Goal: Transaction & Acquisition: Purchase product/service

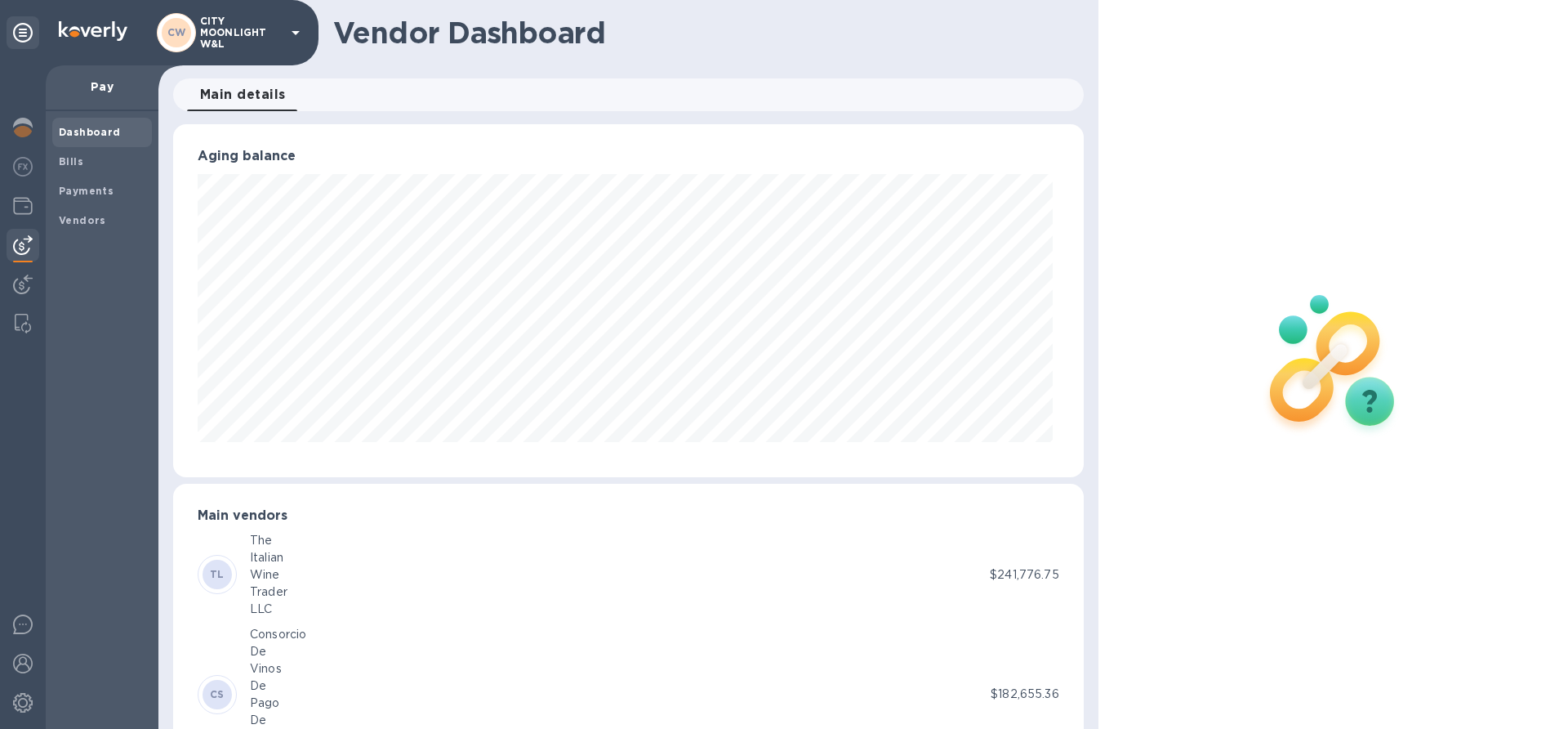
scroll to position [353, 904]
click at [60, 159] on b "Bills" at bounding box center [71, 161] width 25 height 12
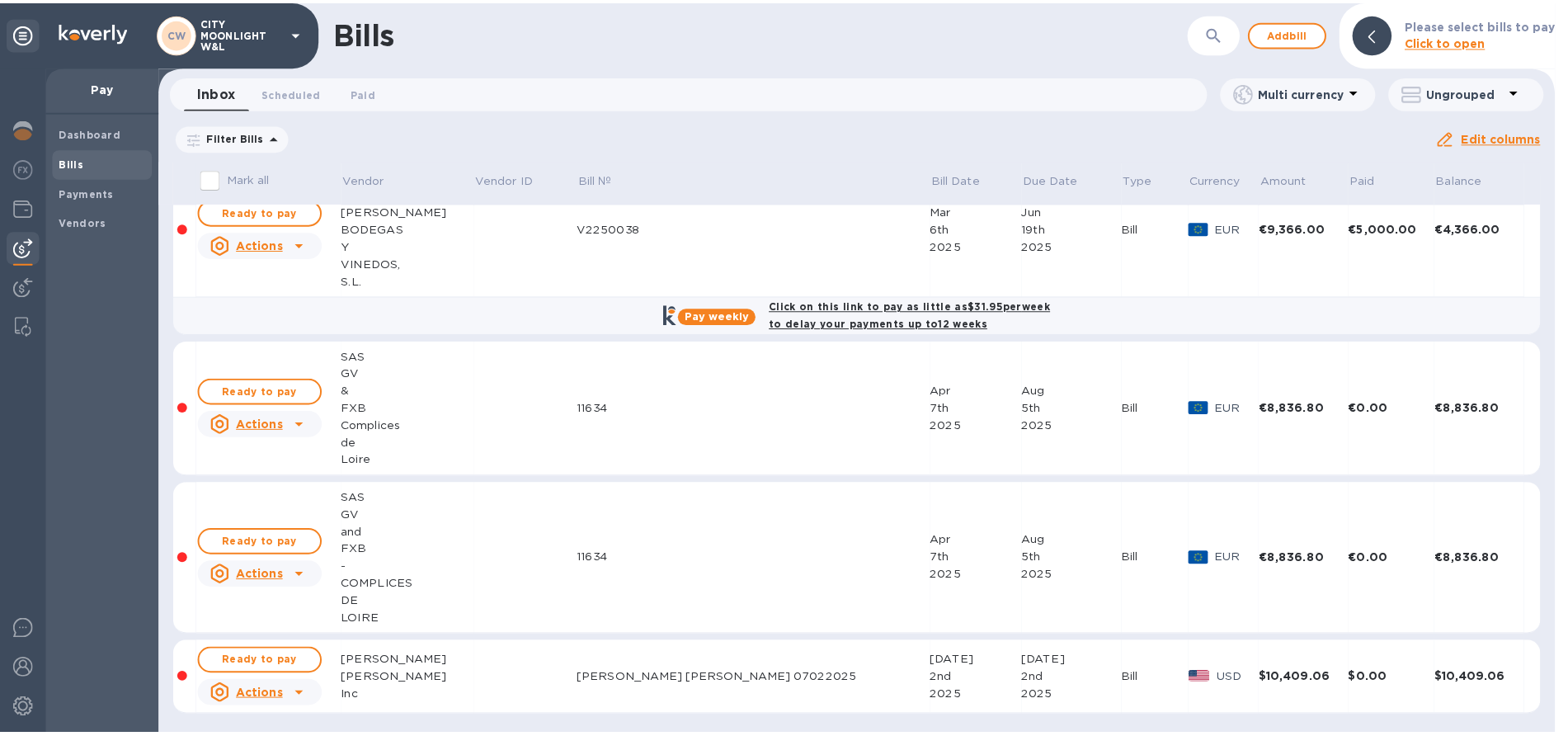
scroll to position [132, 0]
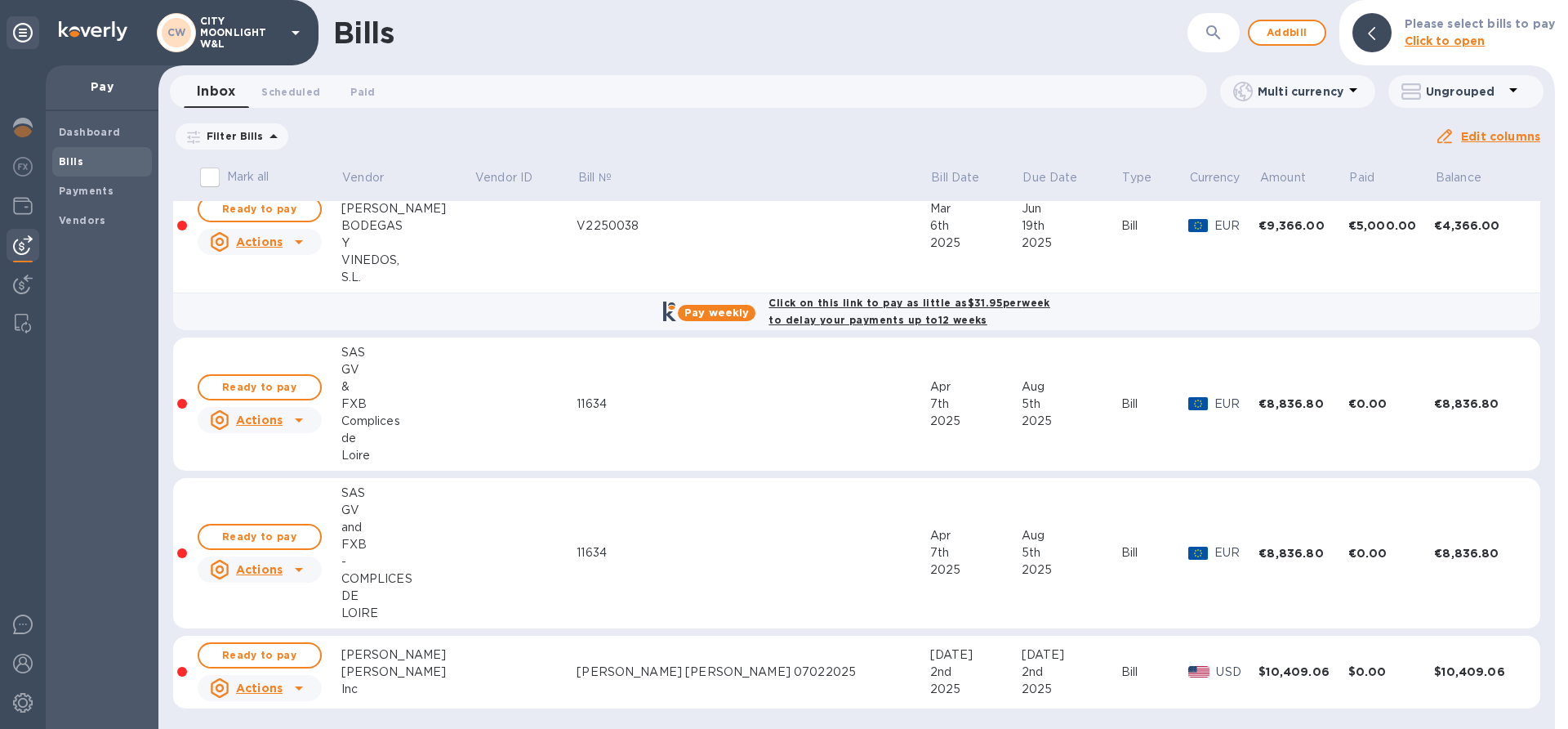
click at [474, 509] on td at bounding box center [525, 553] width 103 height 151
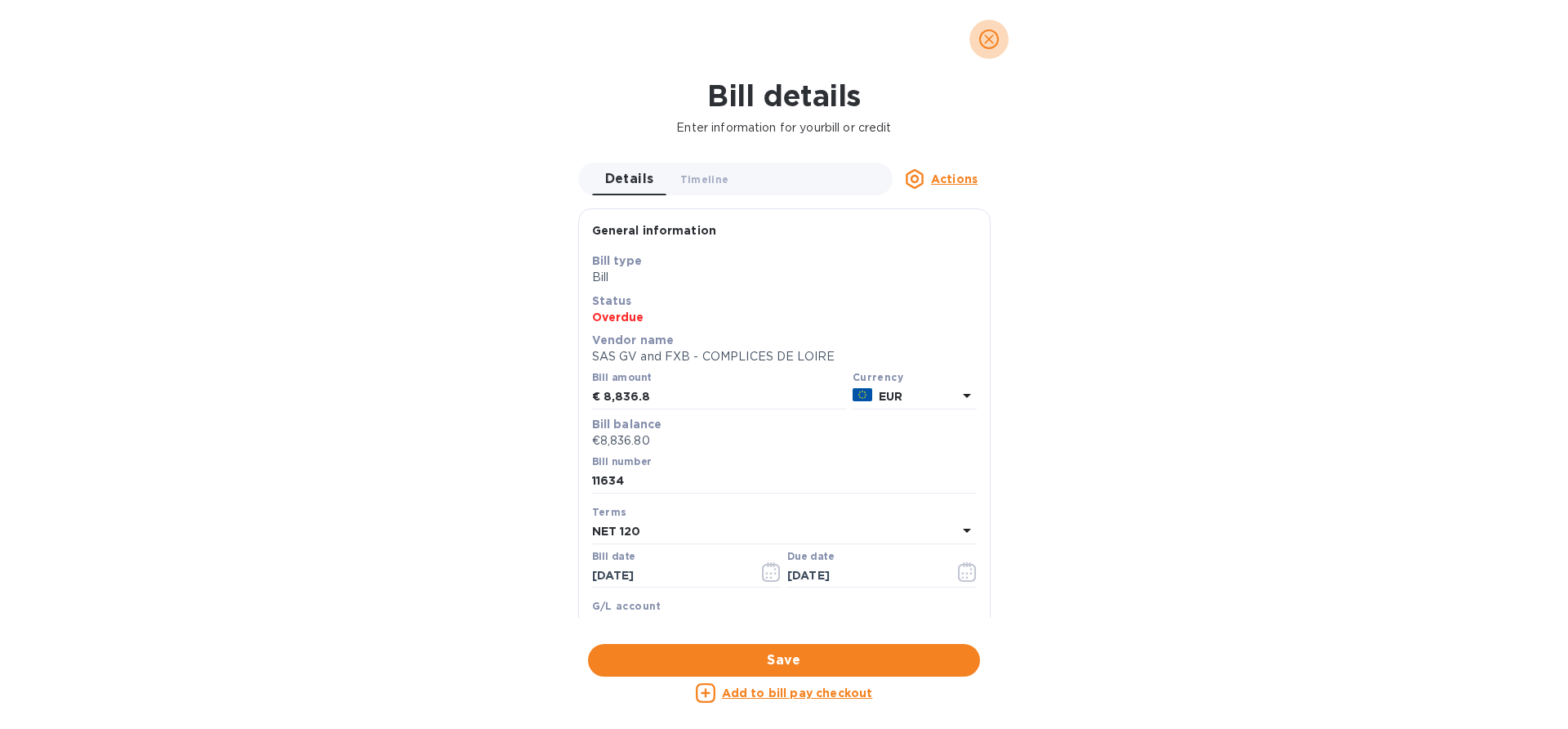
click at [986, 32] on icon "close" at bounding box center [989, 40] width 17 height 17
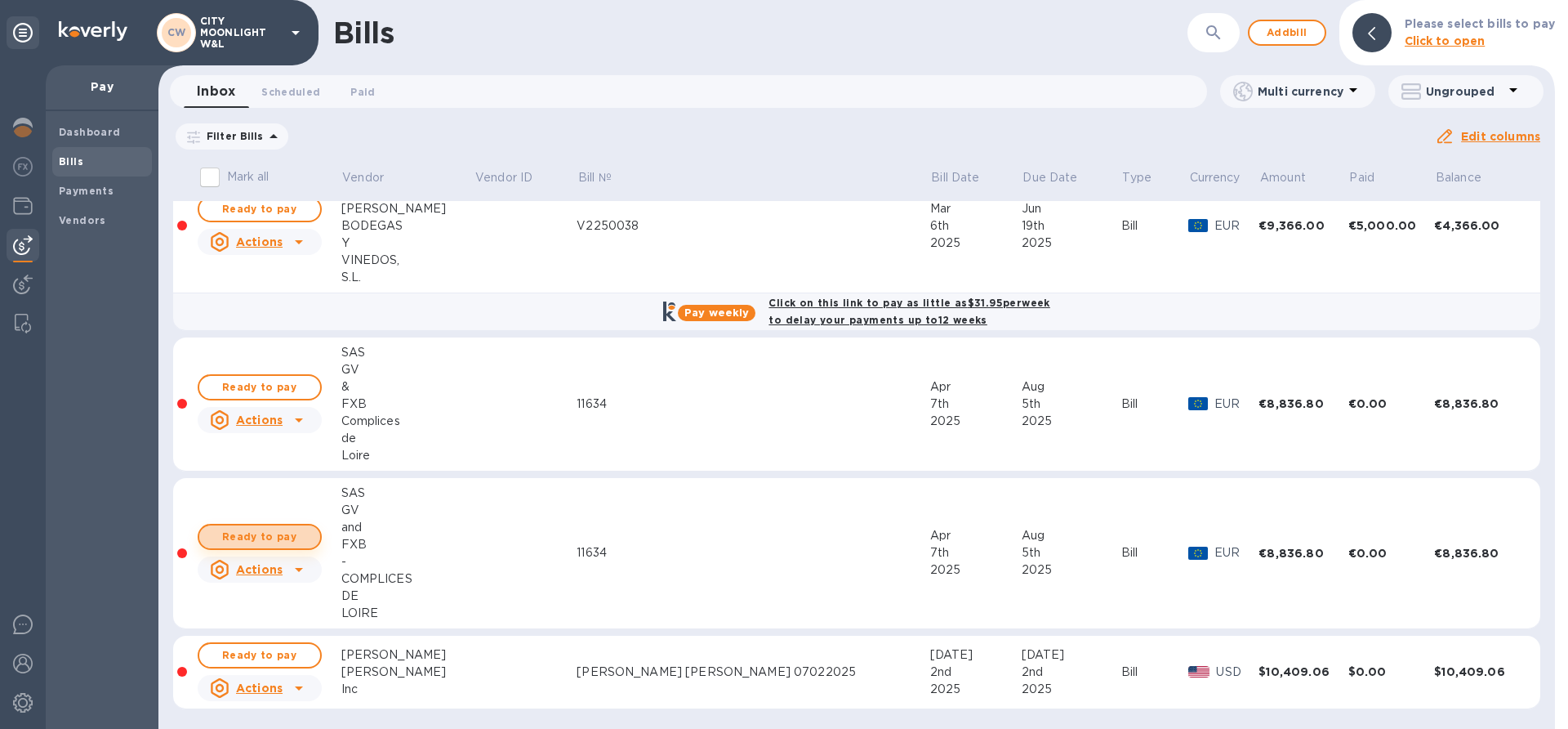
click at [282, 530] on span "Ready to pay" at bounding box center [259, 537] width 95 height 19
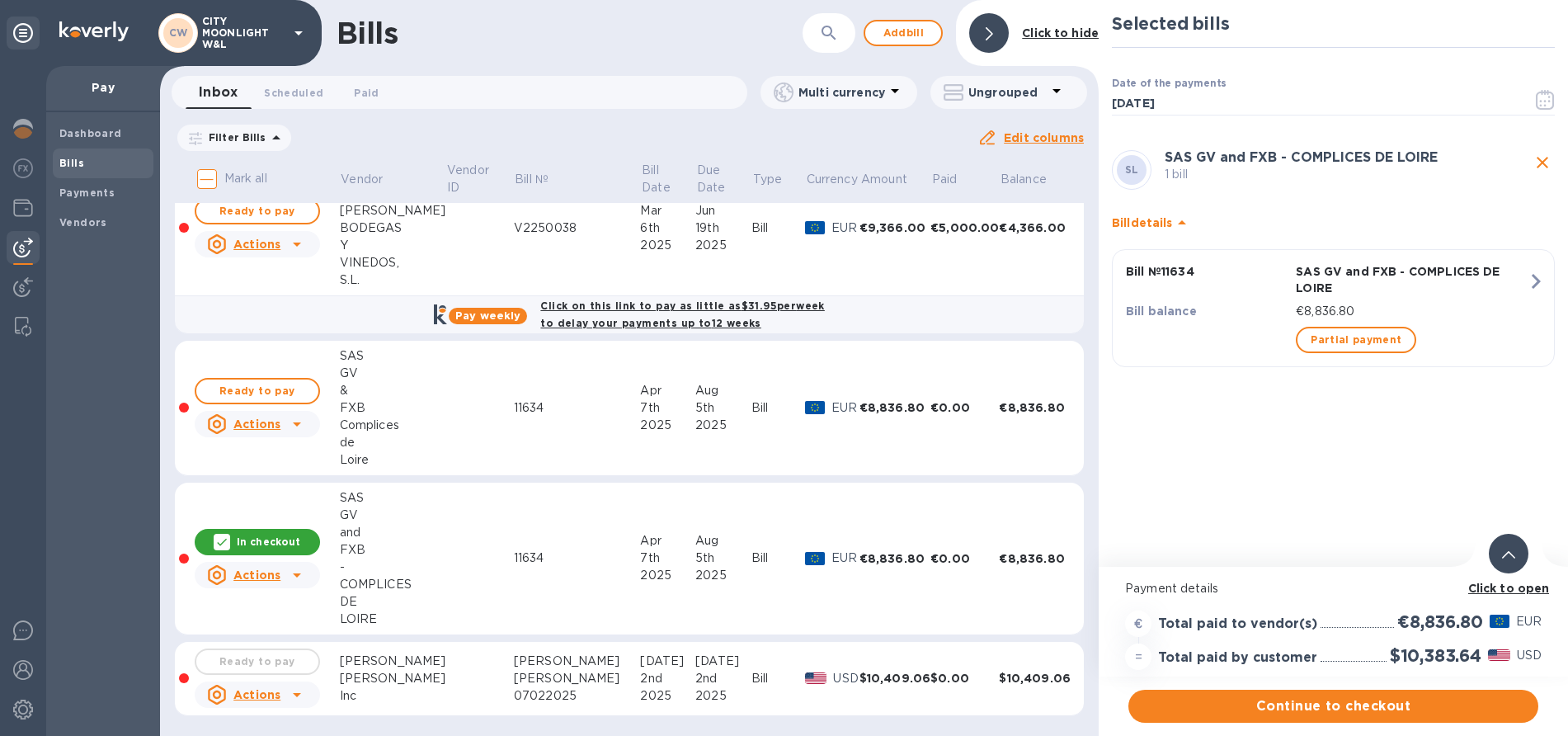
scroll to position [16, 0]
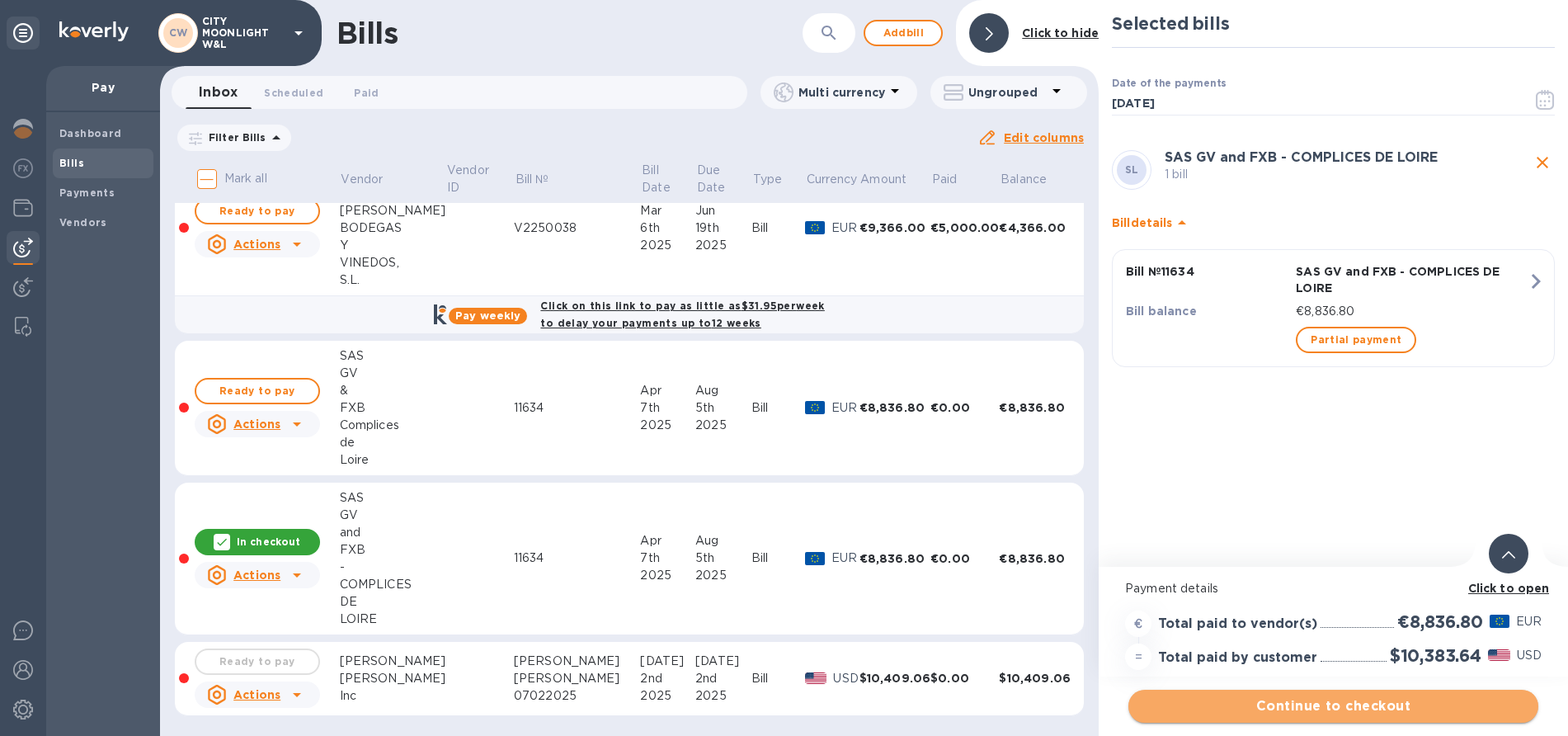
click at [1295, 696] on span "Continue to checkout" at bounding box center [1334, 705] width 384 height 20
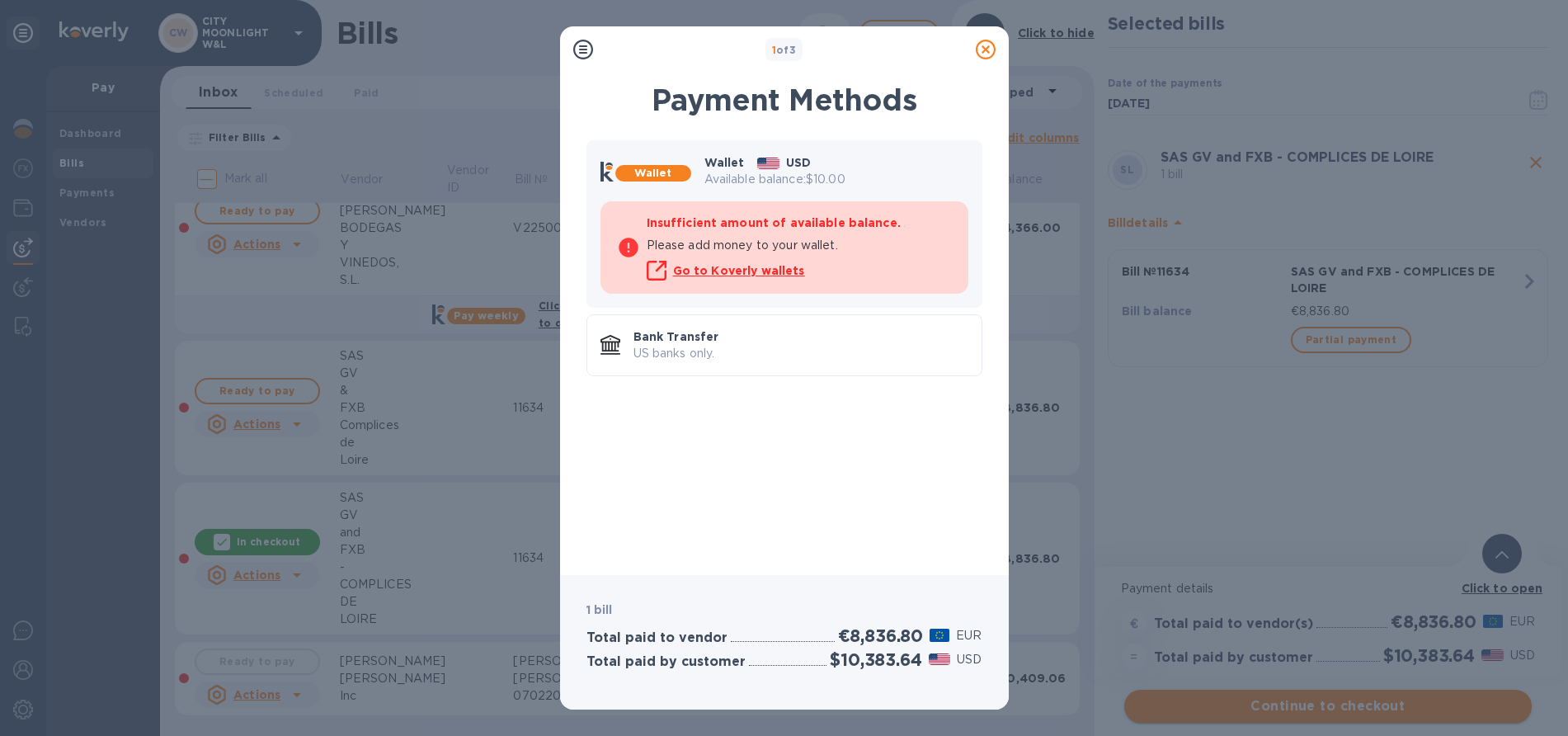
scroll to position [0, 0]
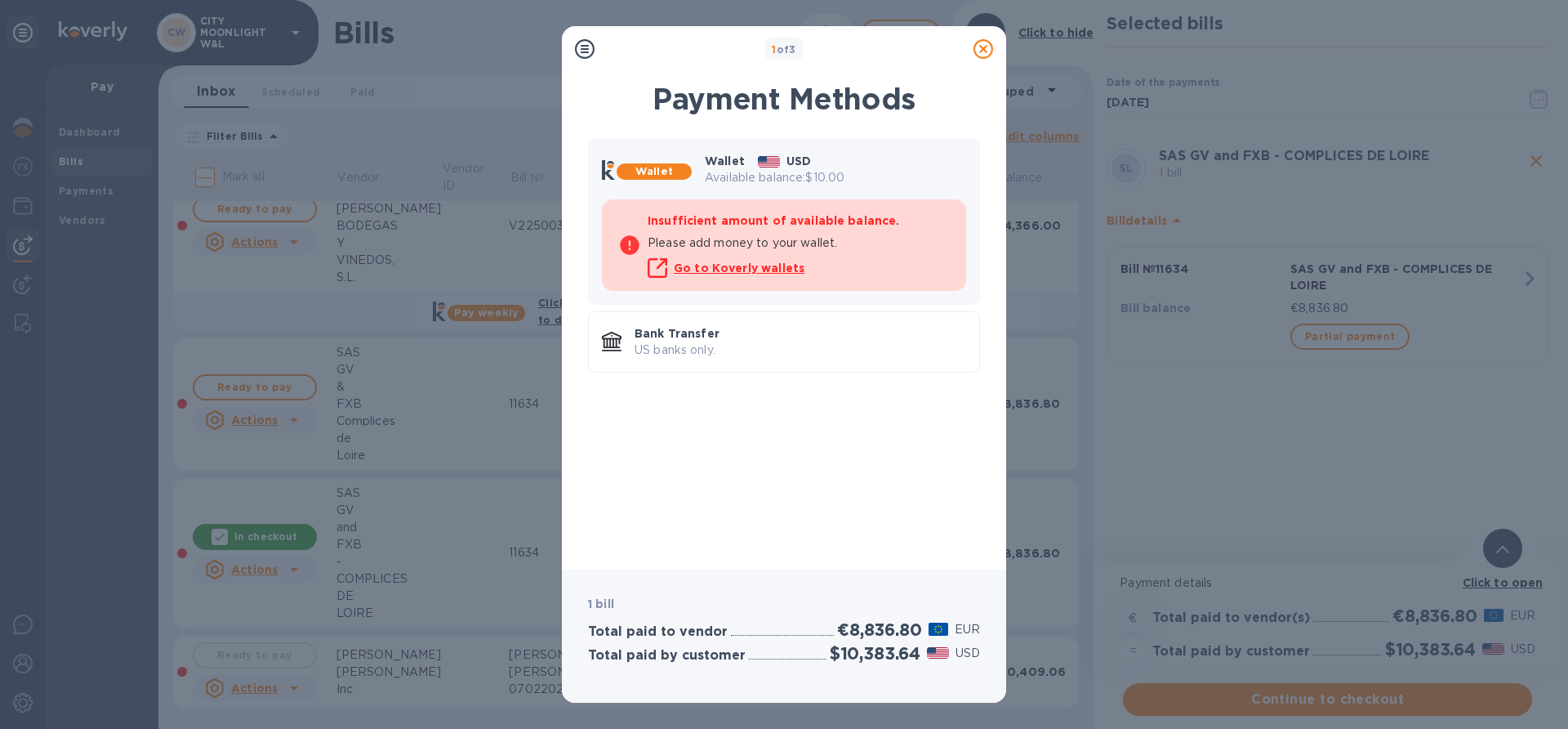
click at [981, 49] on icon at bounding box center [983, 49] width 19 height 19
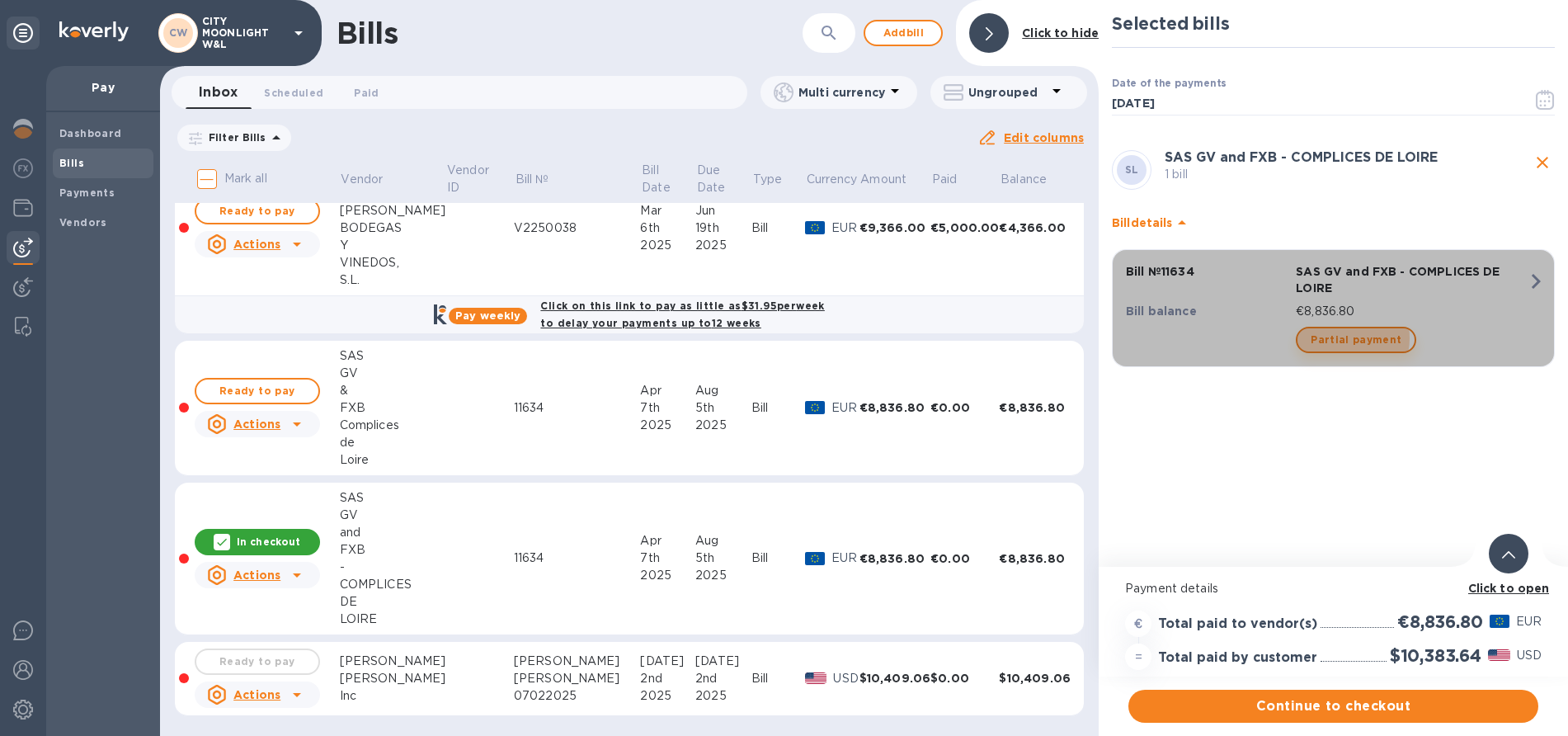
click at [1345, 338] on span "Partial payment" at bounding box center [1356, 339] width 91 height 20
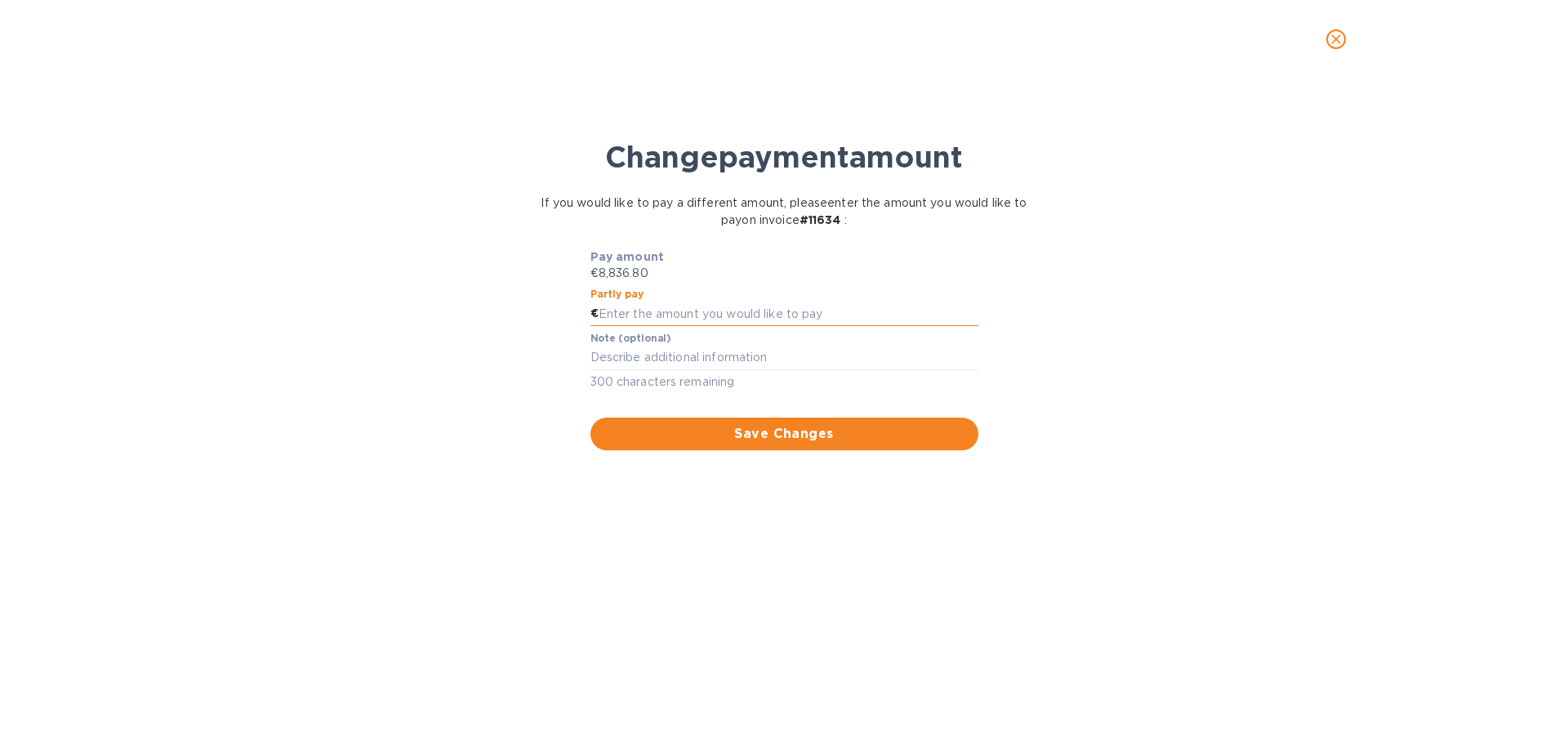
click at [654, 306] on input "text" at bounding box center [789, 314] width 380 height 25
type input "8,600"
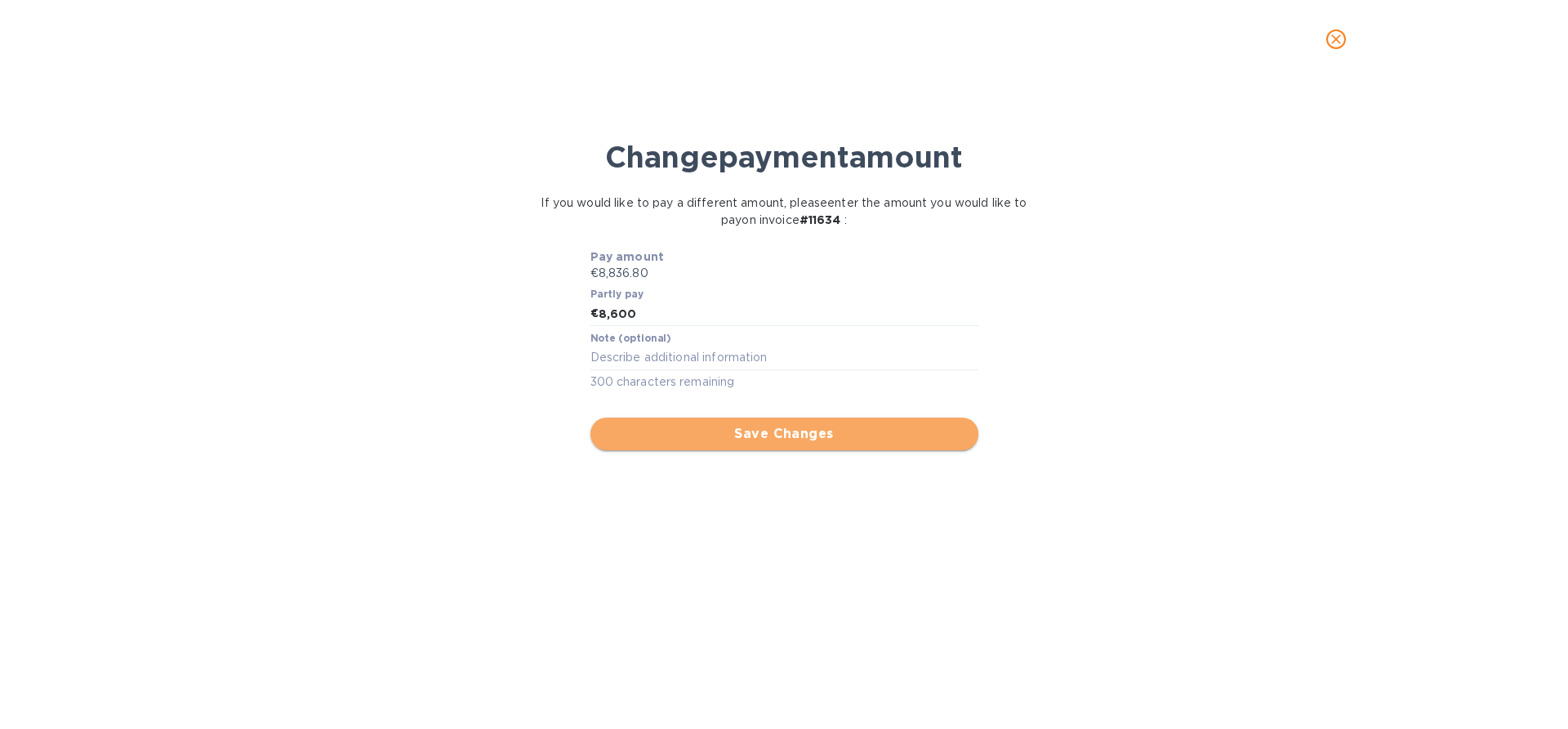
click at [694, 432] on span "Save Changes" at bounding box center [784, 434] width 362 height 19
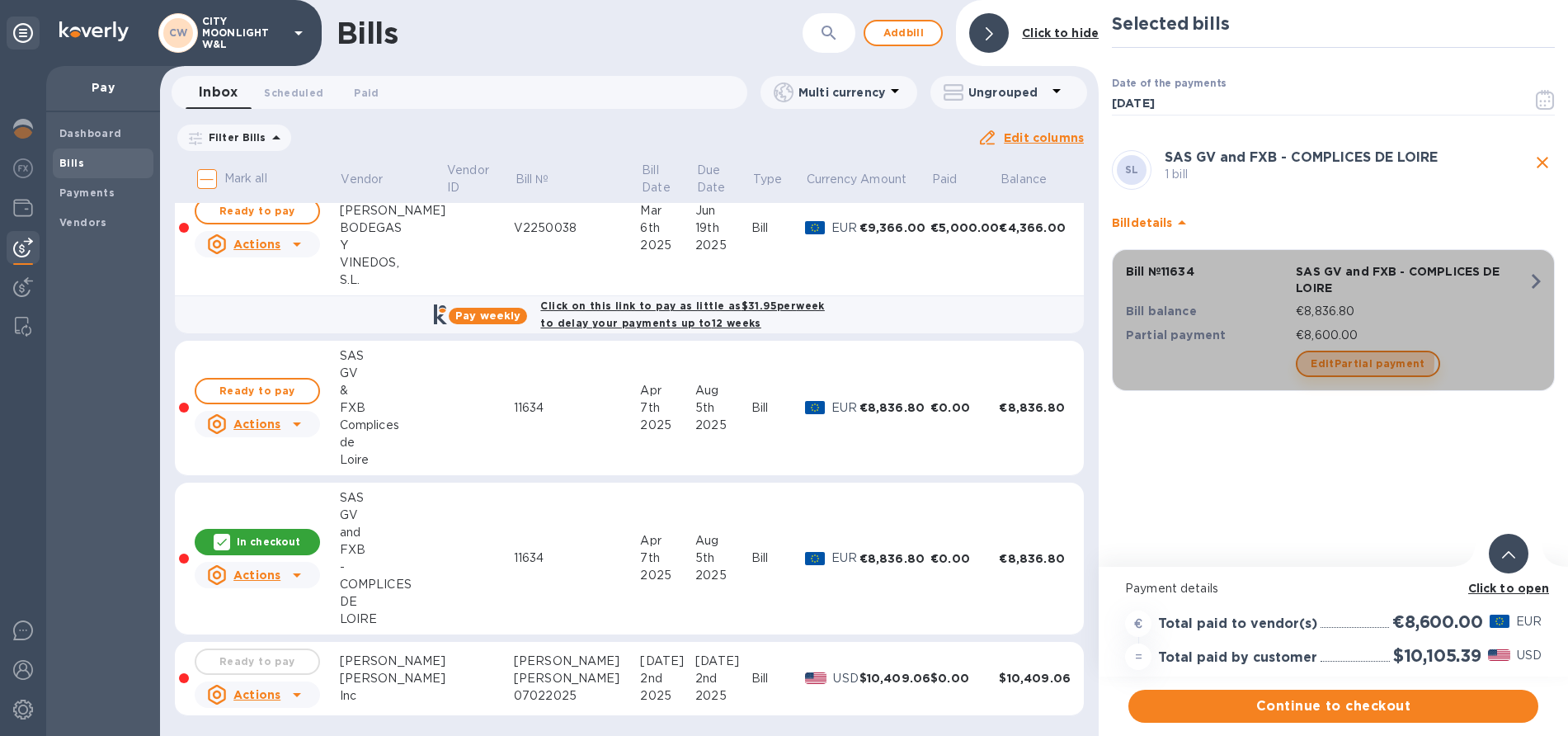
click at [1337, 361] on span "Edit Partial payment" at bounding box center [1367, 363] width 114 height 20
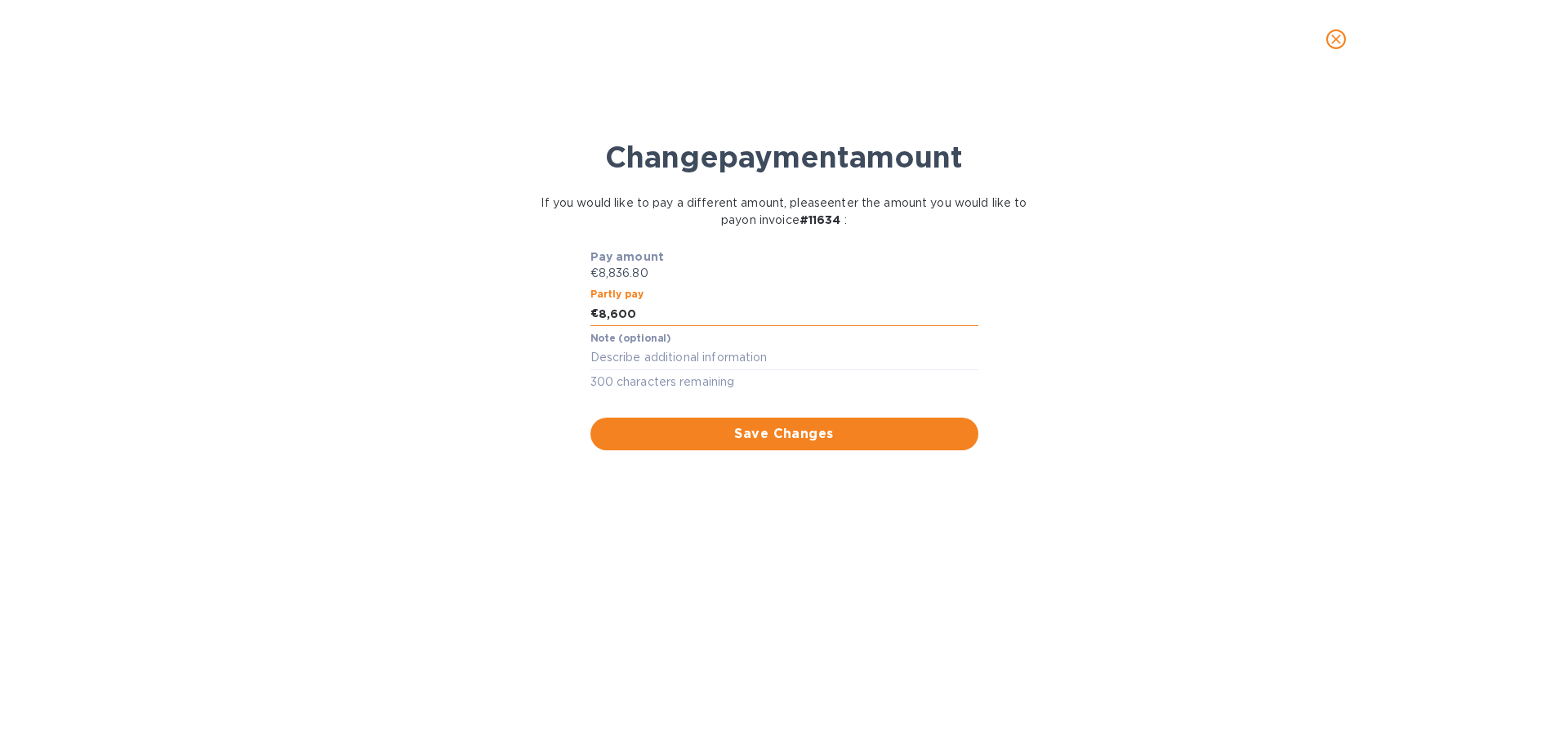
click at [687, 302] on input "8,600" at bounding box center [789, 314] width 380 height 25
type input "8,650"
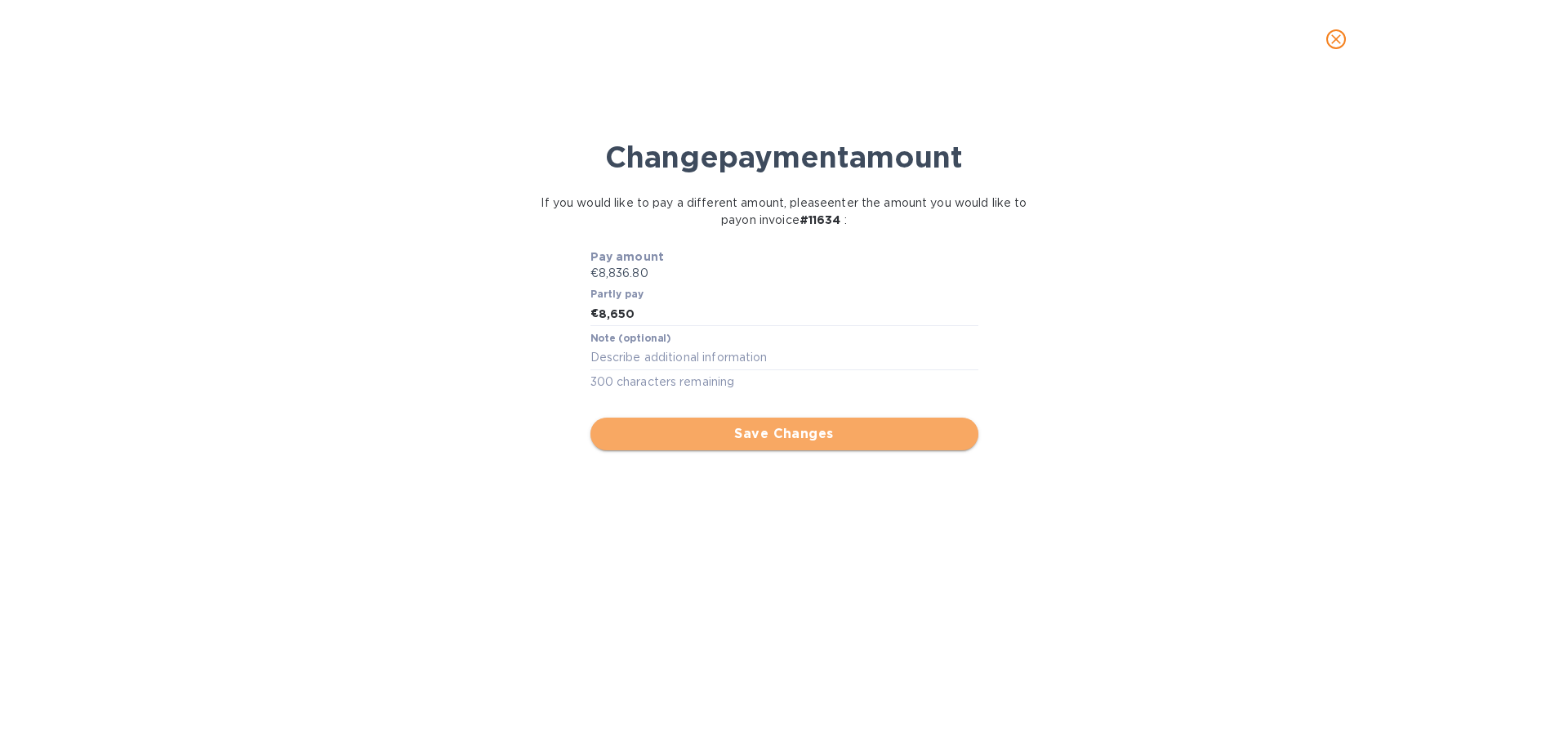
click at [761, 443] on span "Save Changes" at bounding box center [784, 434] width 362 height 19
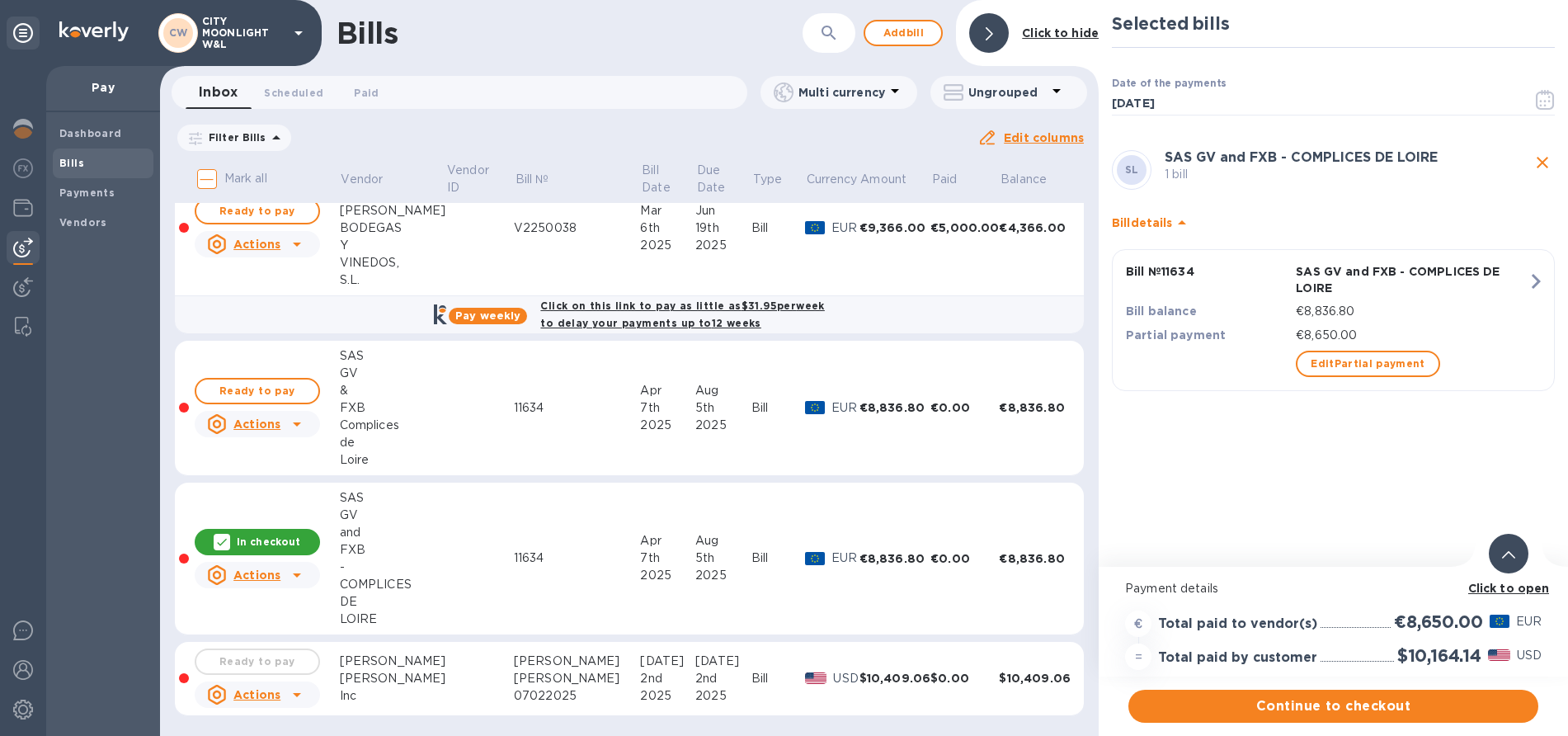
scroll to position [16, 0]
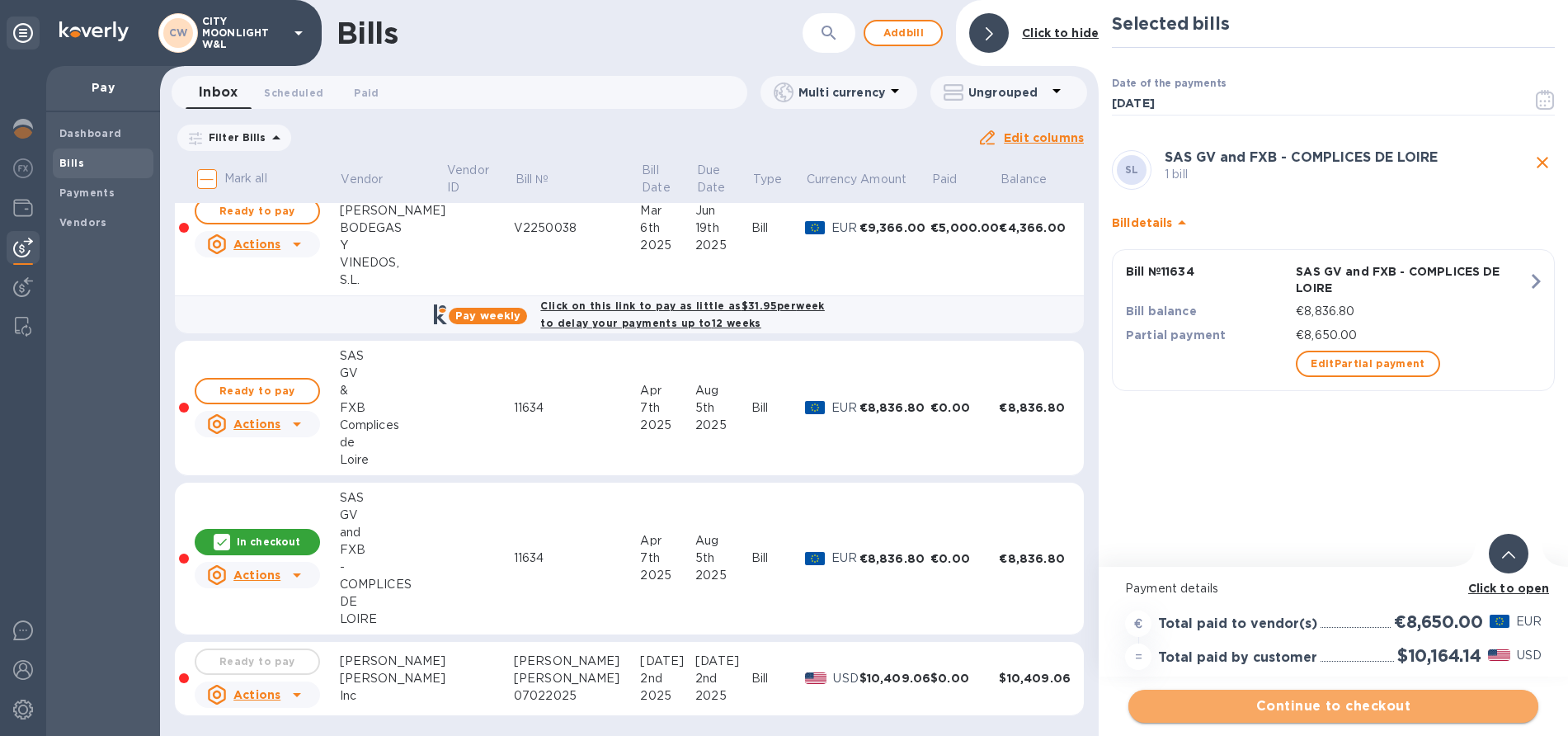
click at [1258, 696] on span "Continue to checkout" at bounding box center [1334, 705] width 384 height 20
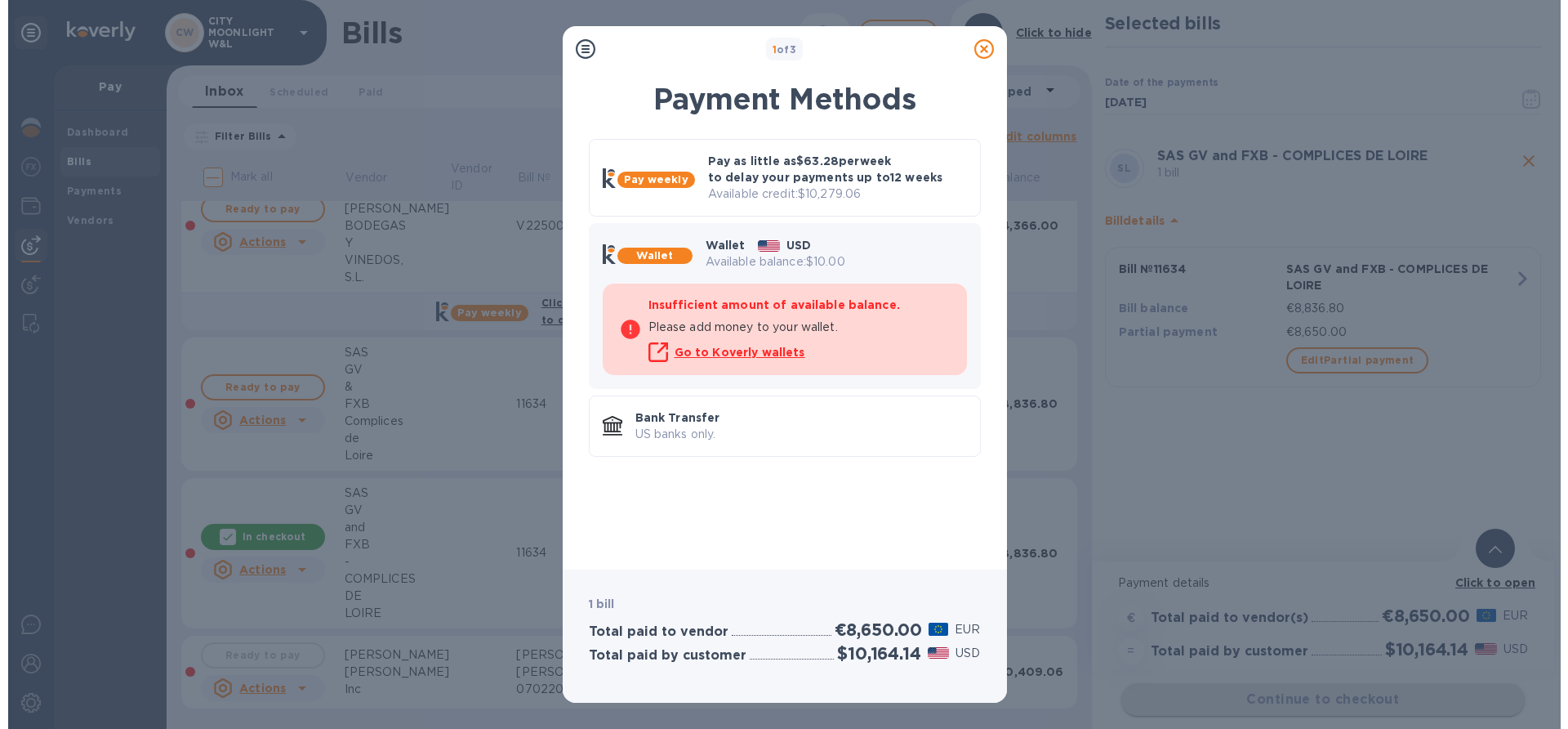
scroll to position [0, 0]
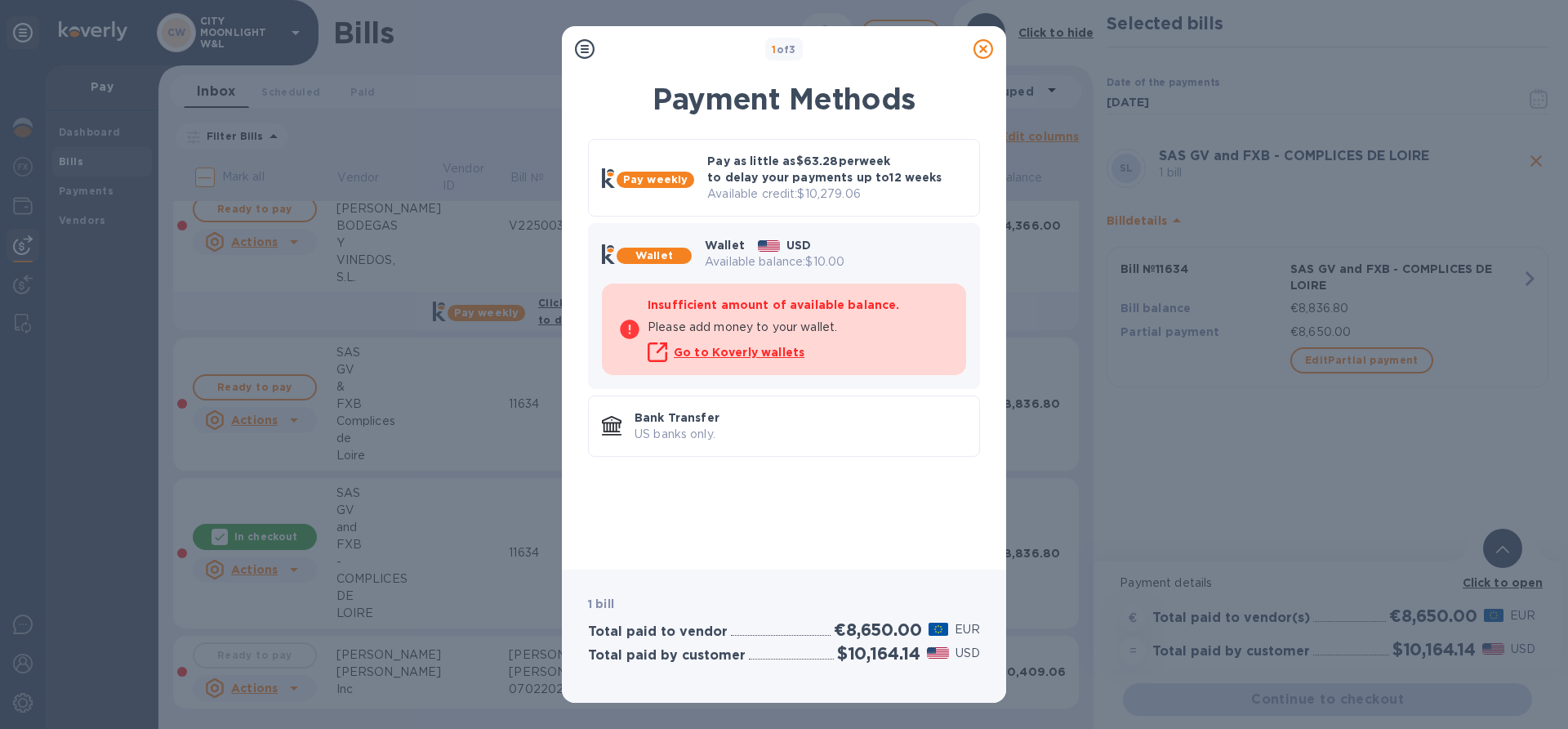
click at [984, 45] on icon at bounding box center [983, 49] width 19 height 19
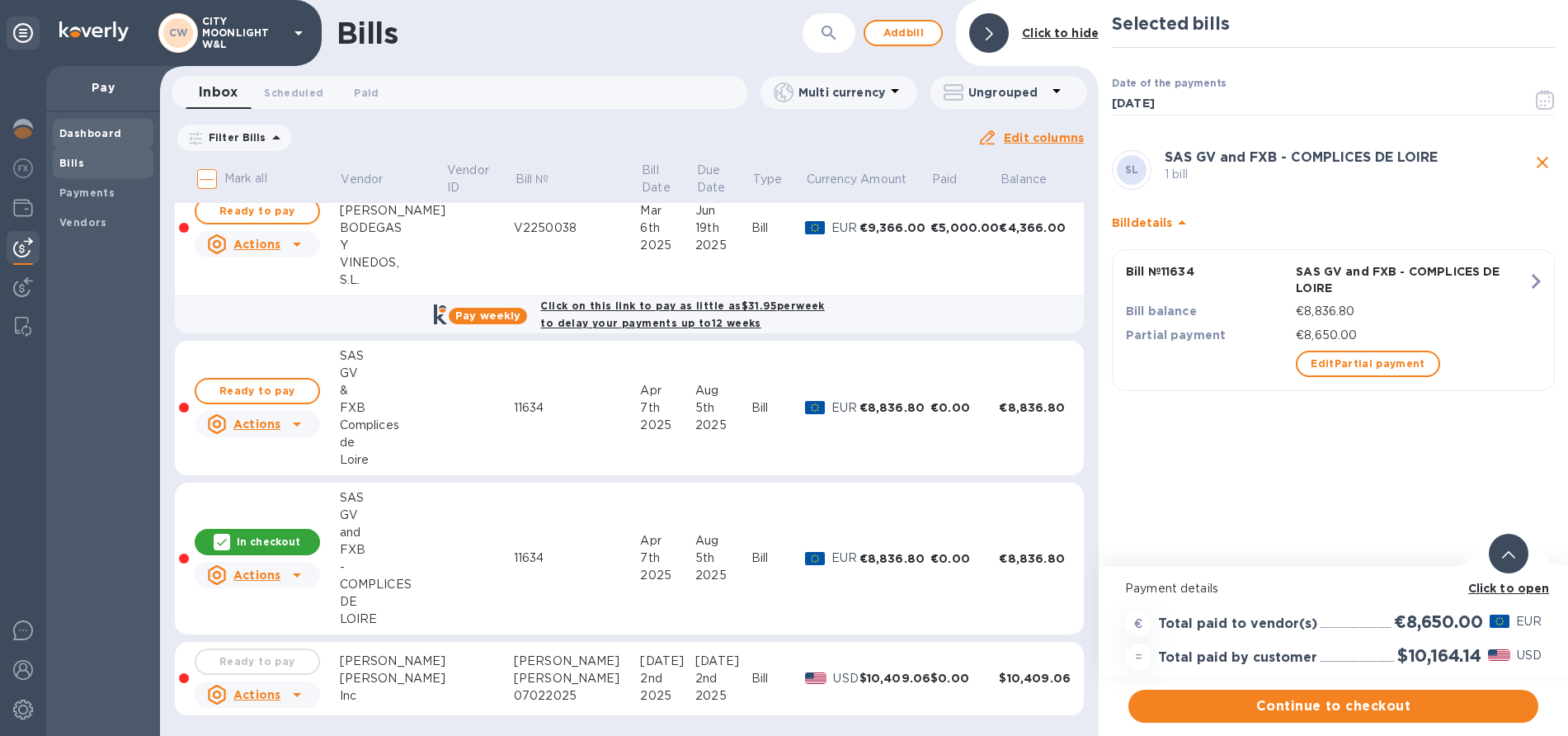
click at [68, 130] on b "Dashboard" at bounding box center [90, 133] width 62 height 12
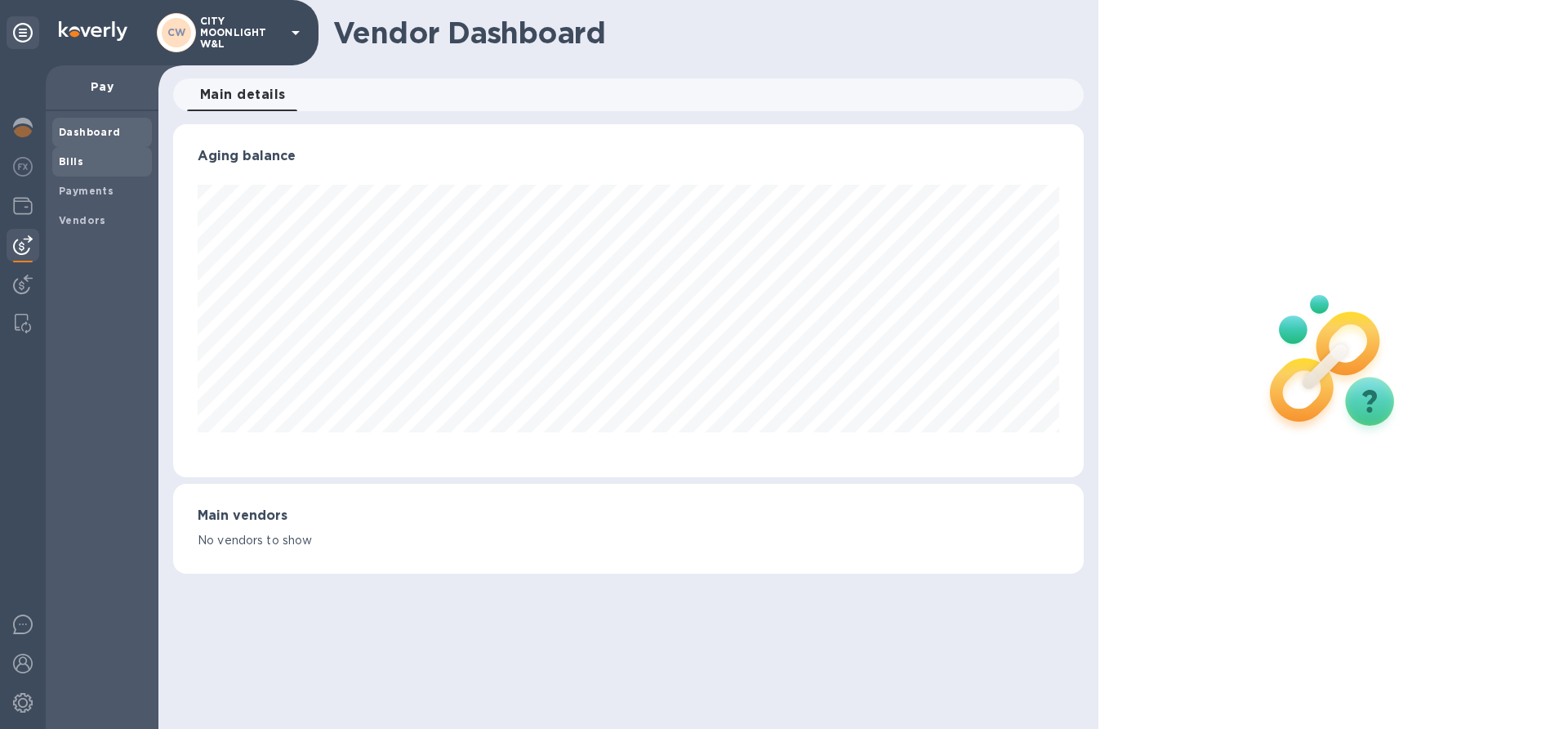
scroll to position [353, 910]
click at [18, 130] on img at bounding box center [22, 127] width 19 height 19
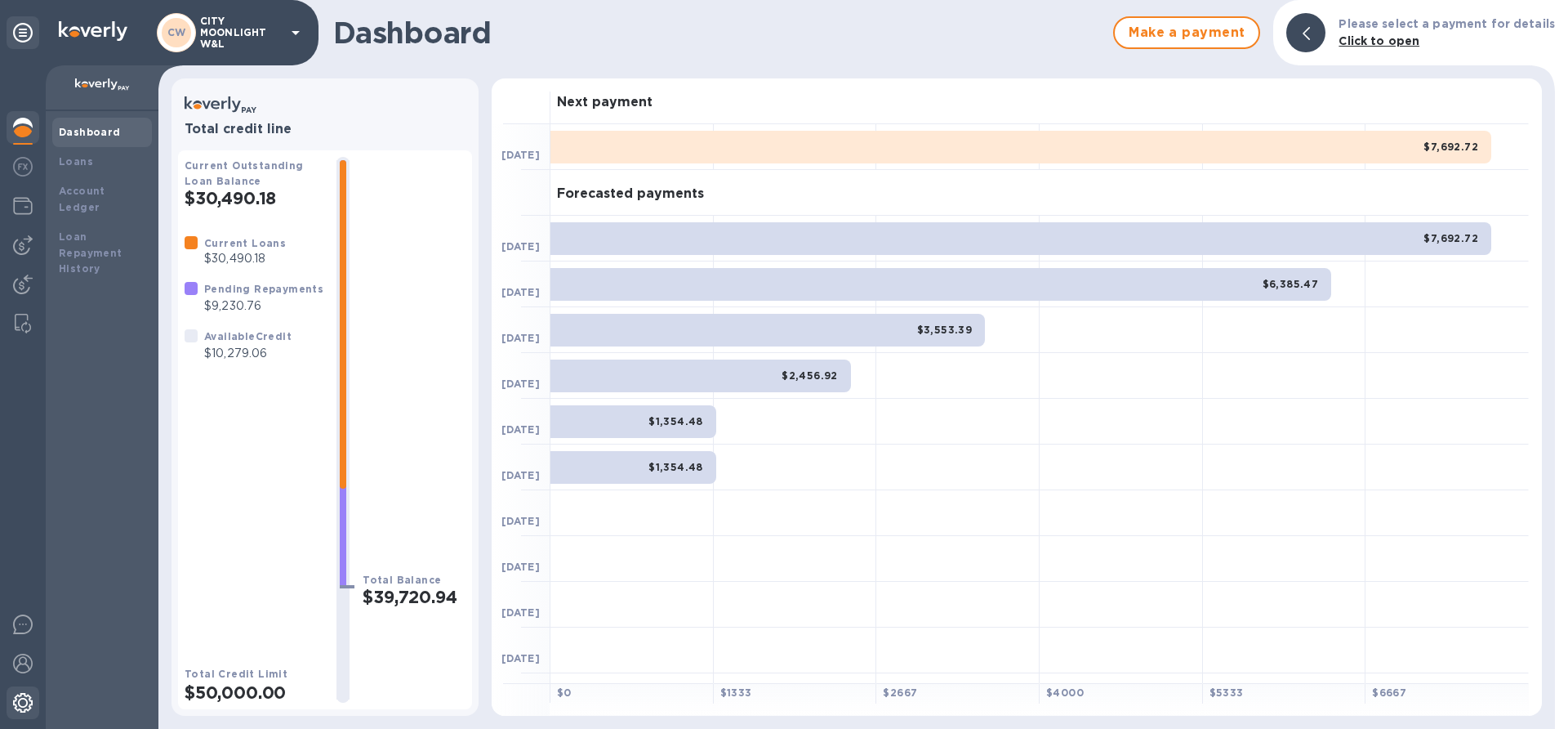
click at [29, 698] on img at bounding box center [22, 702] width 19 height 19
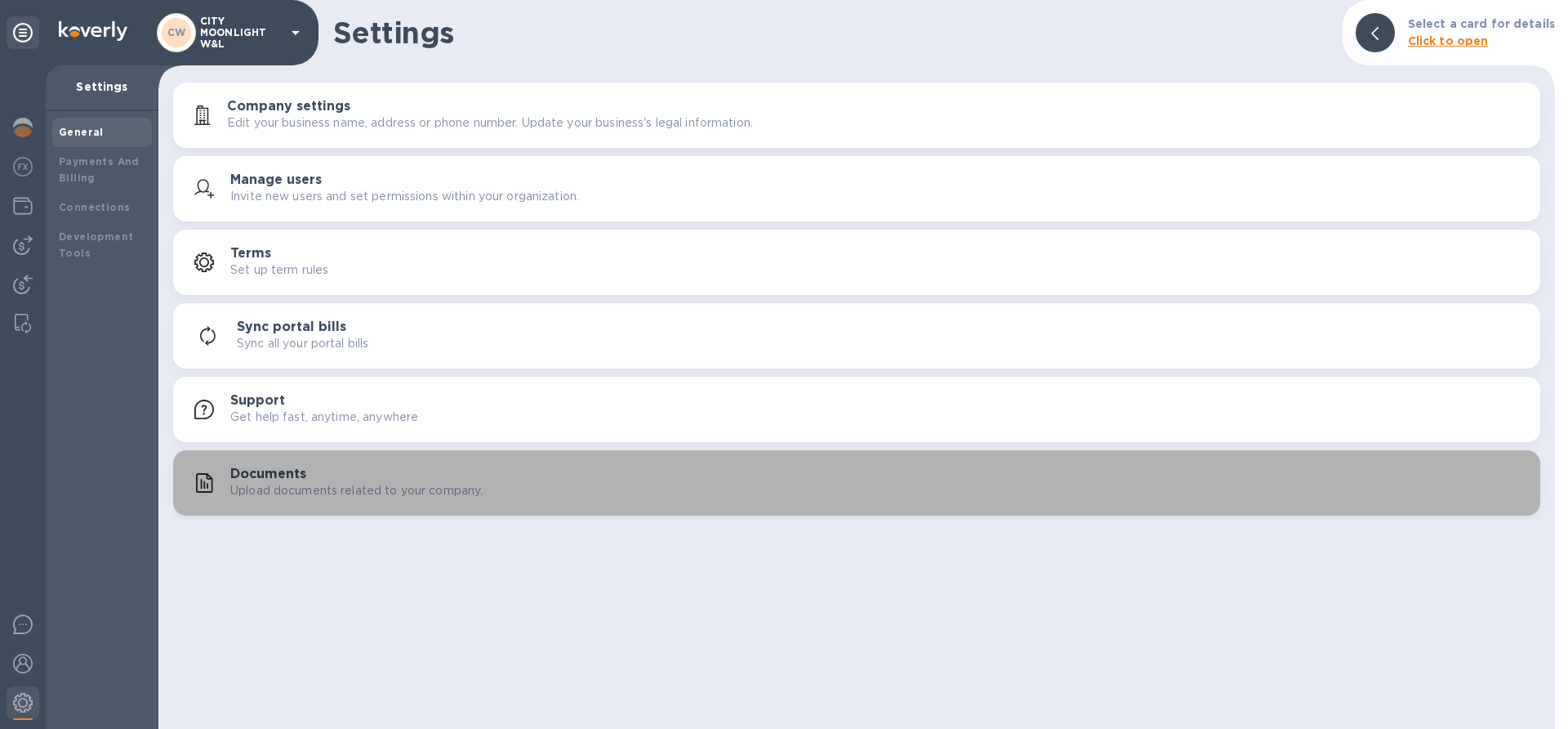
click at [307, 471] on div "Documents Upload documents related to your company." at bounding box center [879, 483] width 1297 height 33
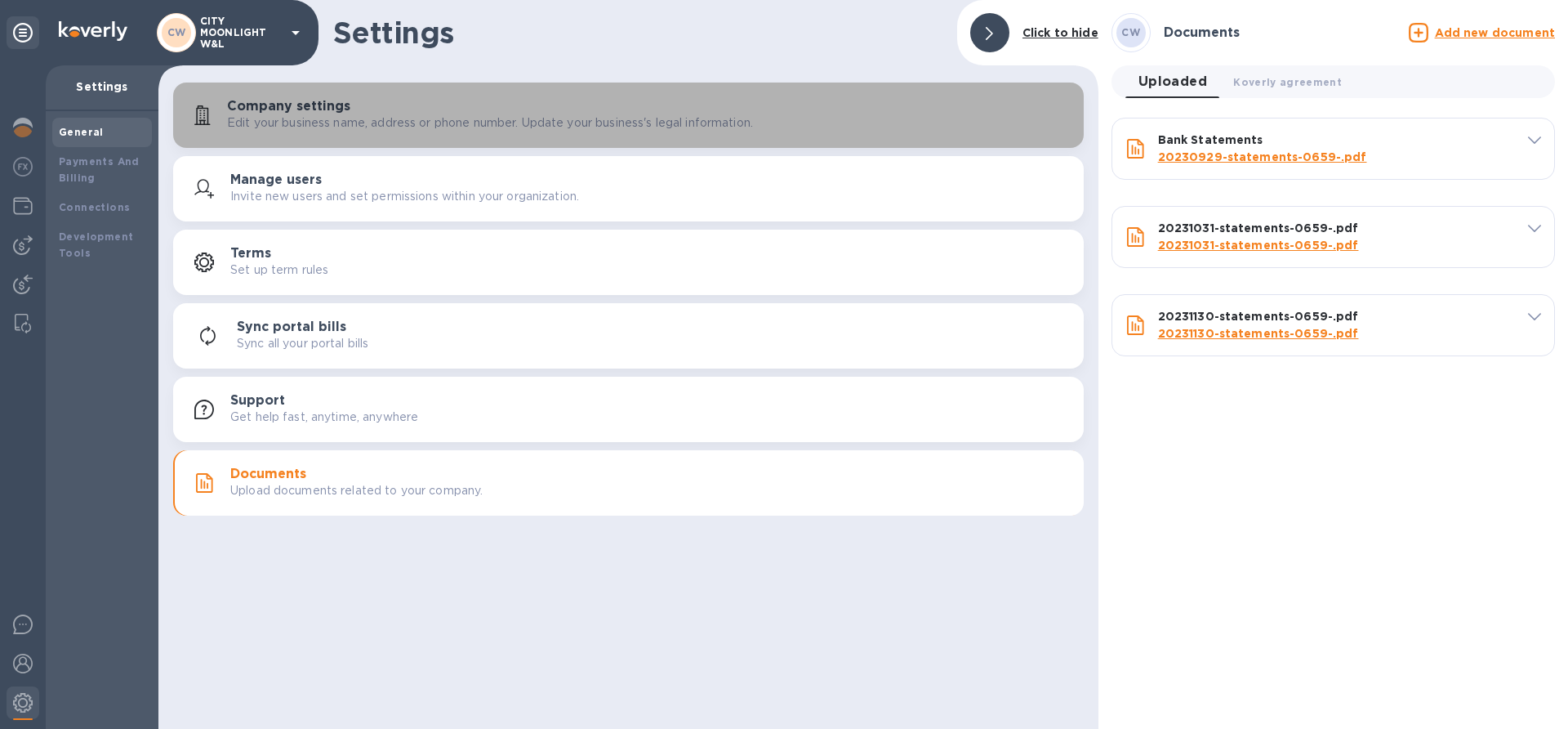
click at [303, 106] on h3 "Company settings" at bounding box center [289, 106] width 123 height 16
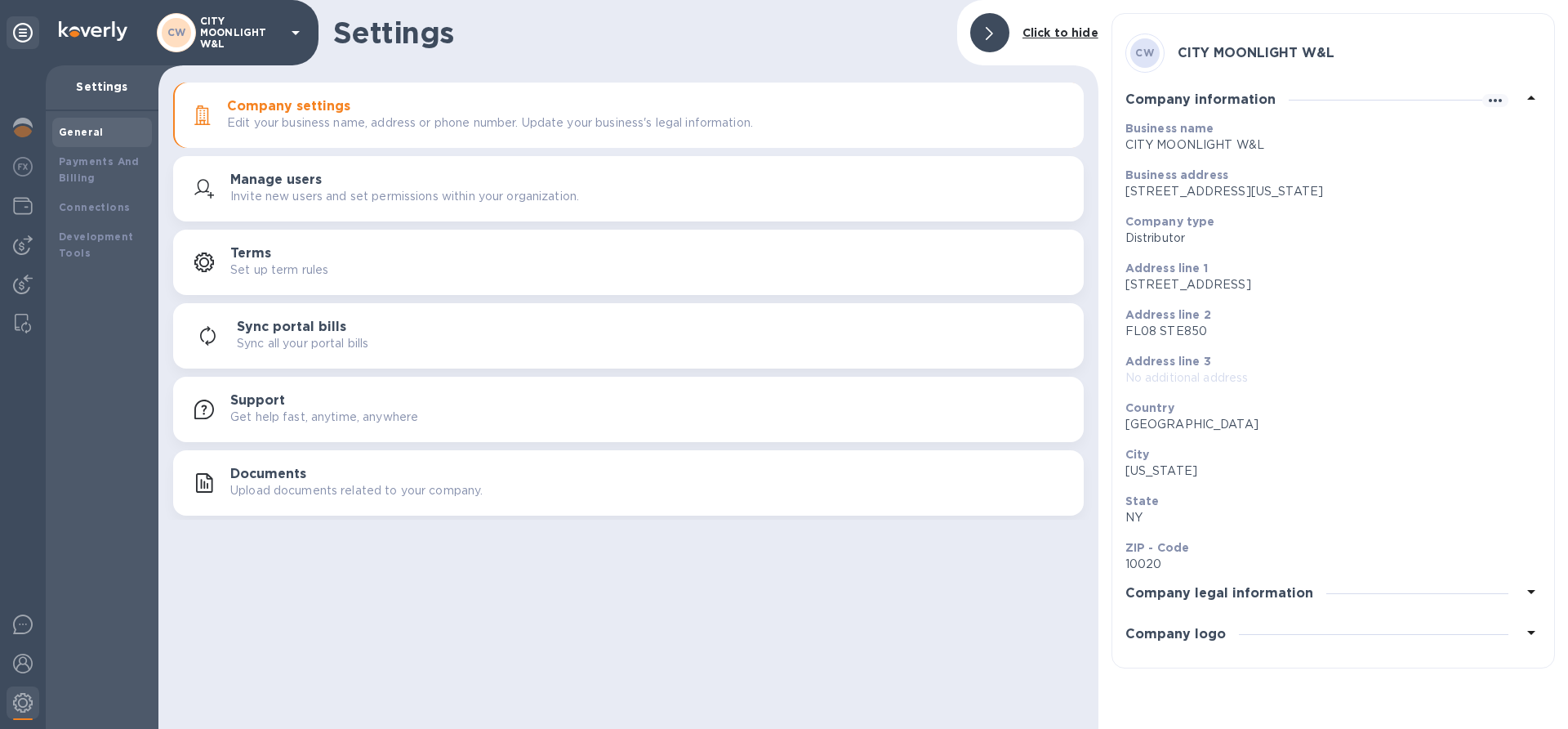
click at [483, 185] on div "Manage users Invite new users and set permissions within your organization." at bounding box center [650, 189] width 840 height 33
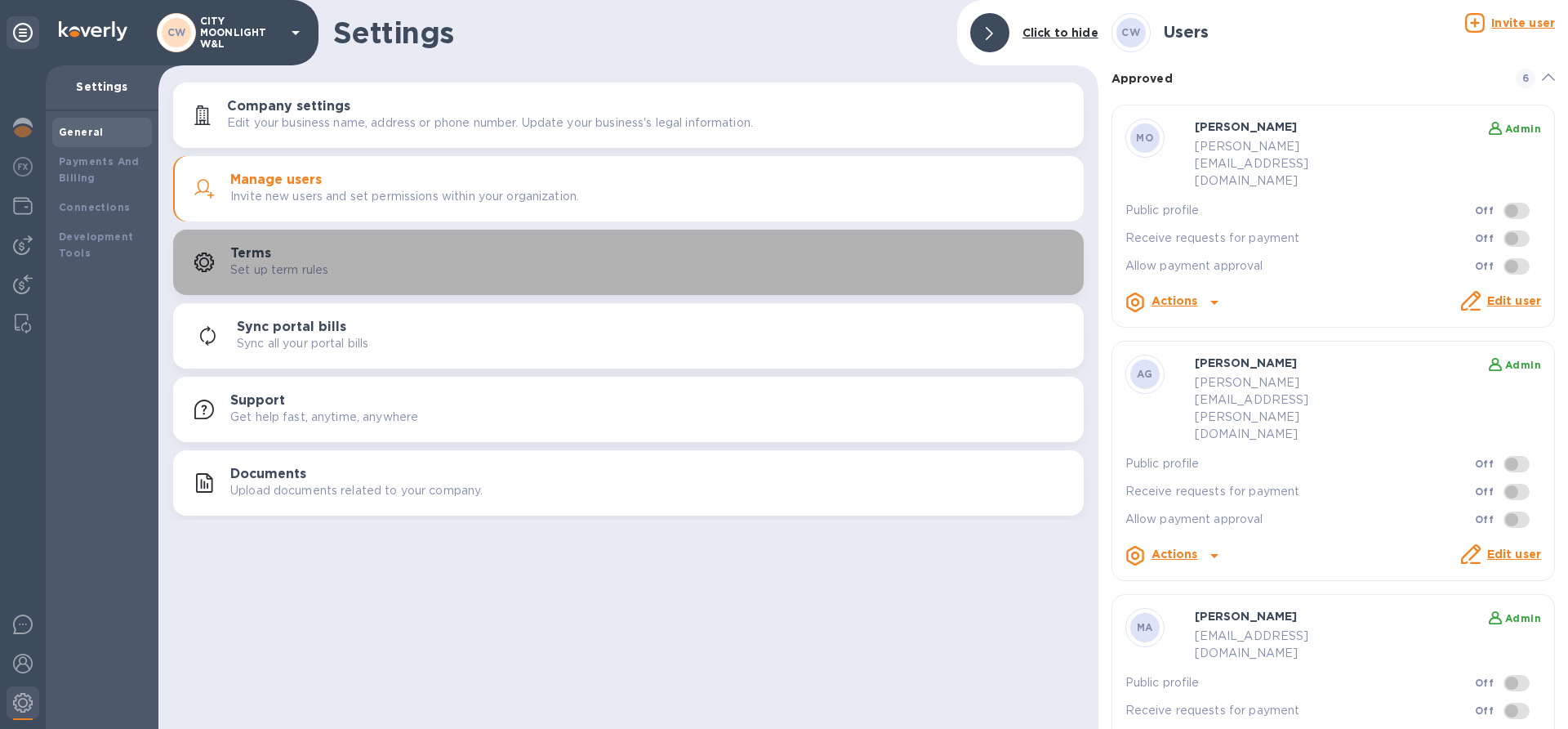
click at [387, 264] on div "Terms Set up term rules" at bounding box center [650, 262] width 840 height 33
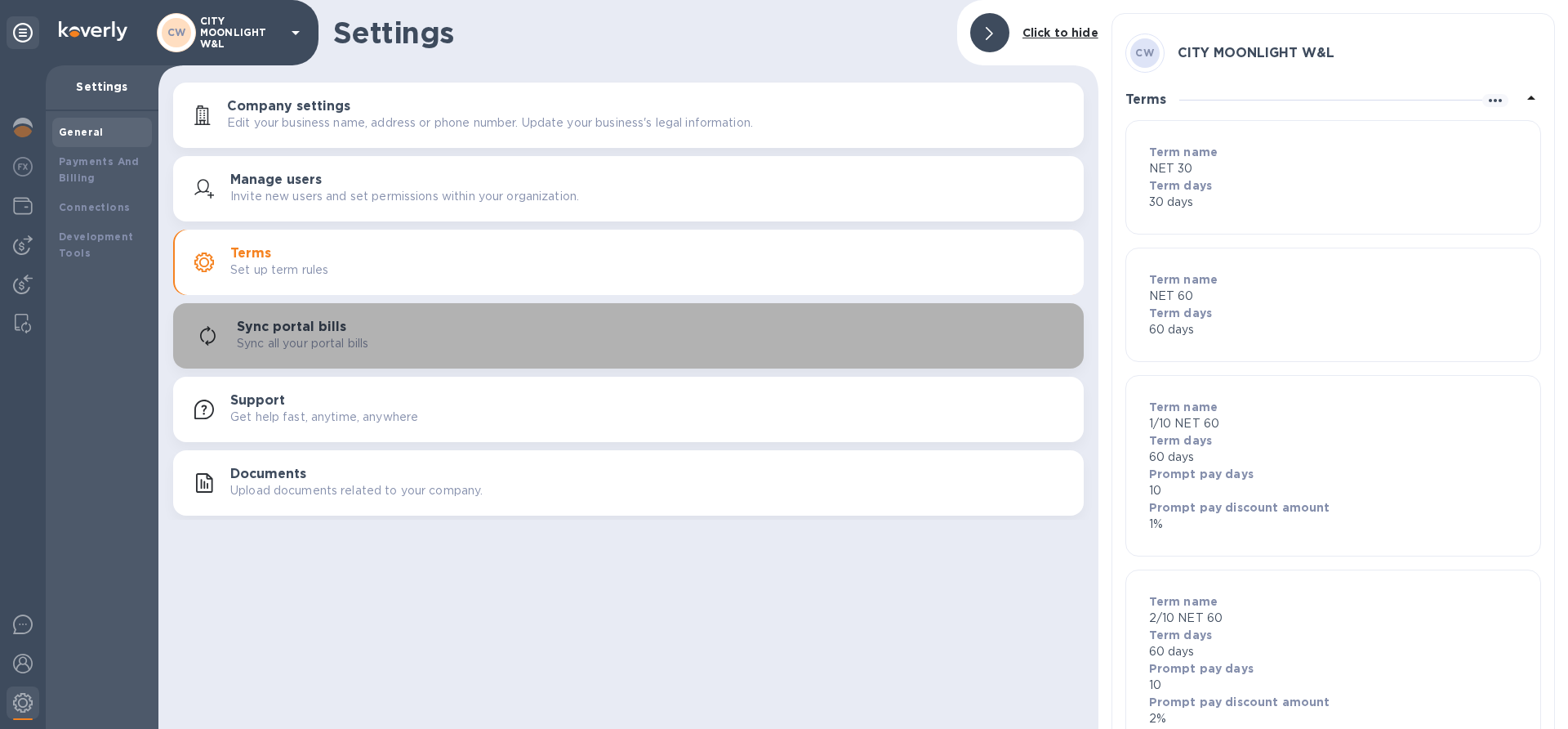
click at [421, 328] on div "Sync portal bills Sync all your portal bills" at bounding box center [653, 336] width 834 height 33
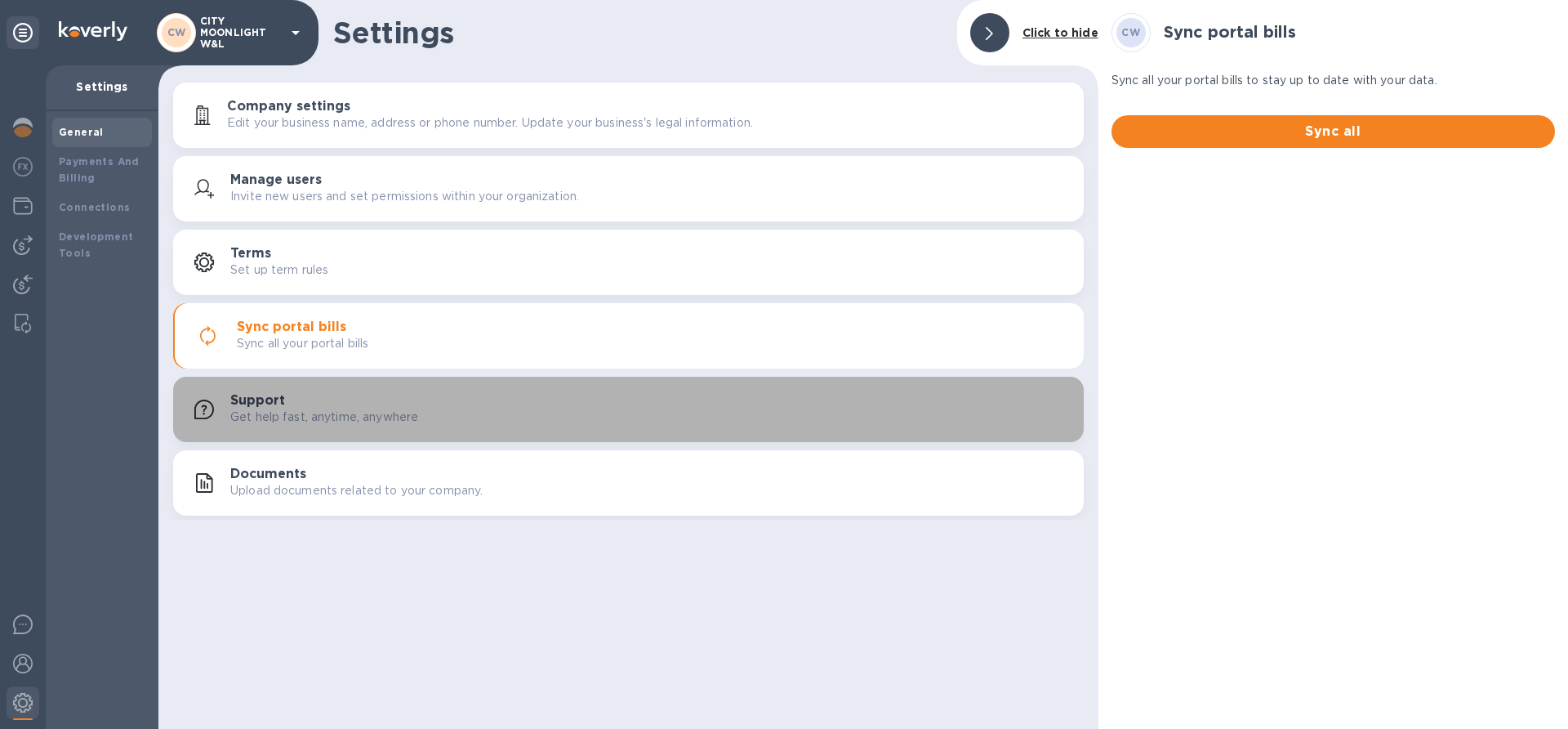
click at [416, 393] on div "Support Get help fast, anytime, anywhere" at bounding box center [650, 410] width 840 height 33
click at [332, 426] on div "Support Get help fast, anytime, anywhere" at bounding box center [628, 409] width 891 height 40
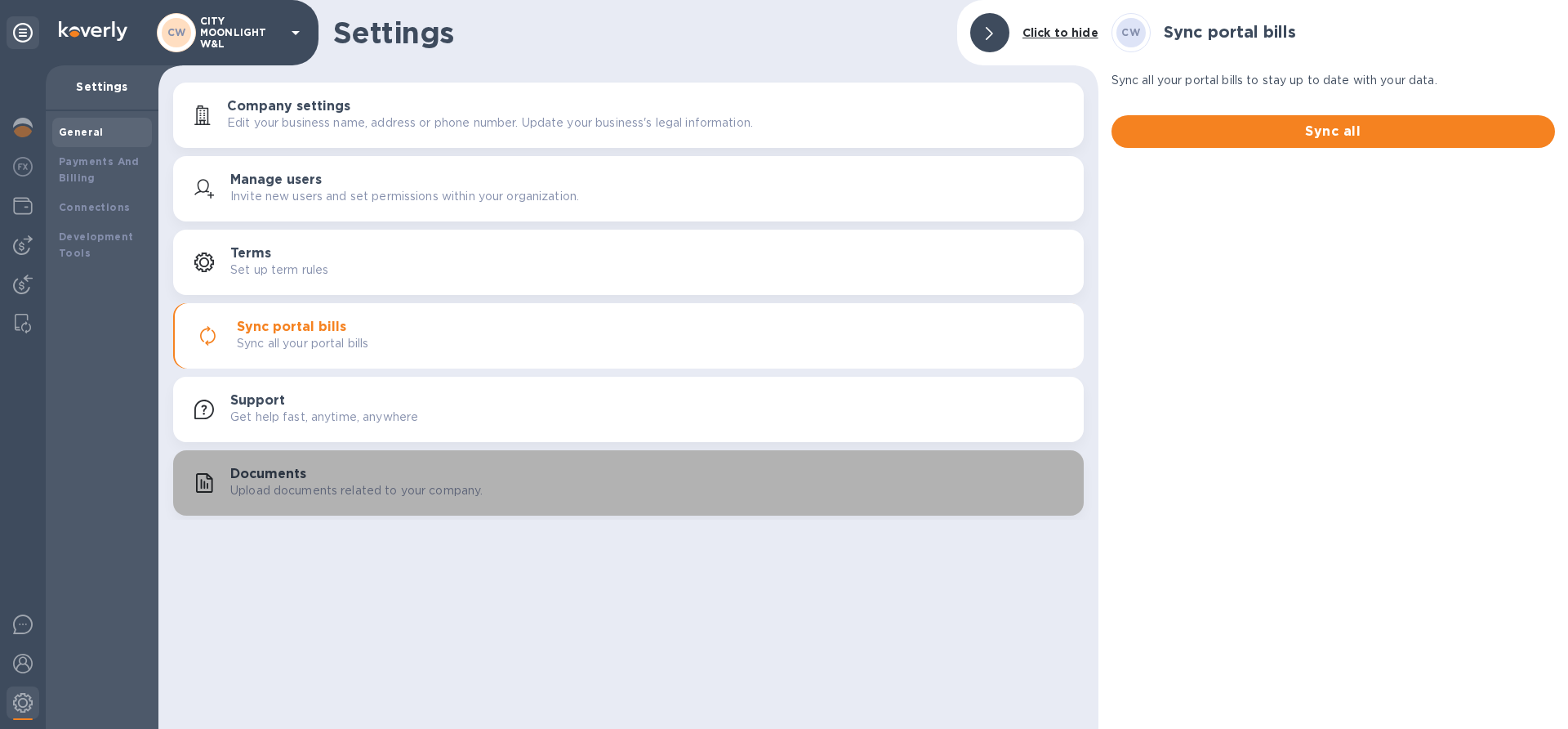
click at [264, 484] on p "Upload documents related to your company." at bounding box center [356, 491] width 252 height 17
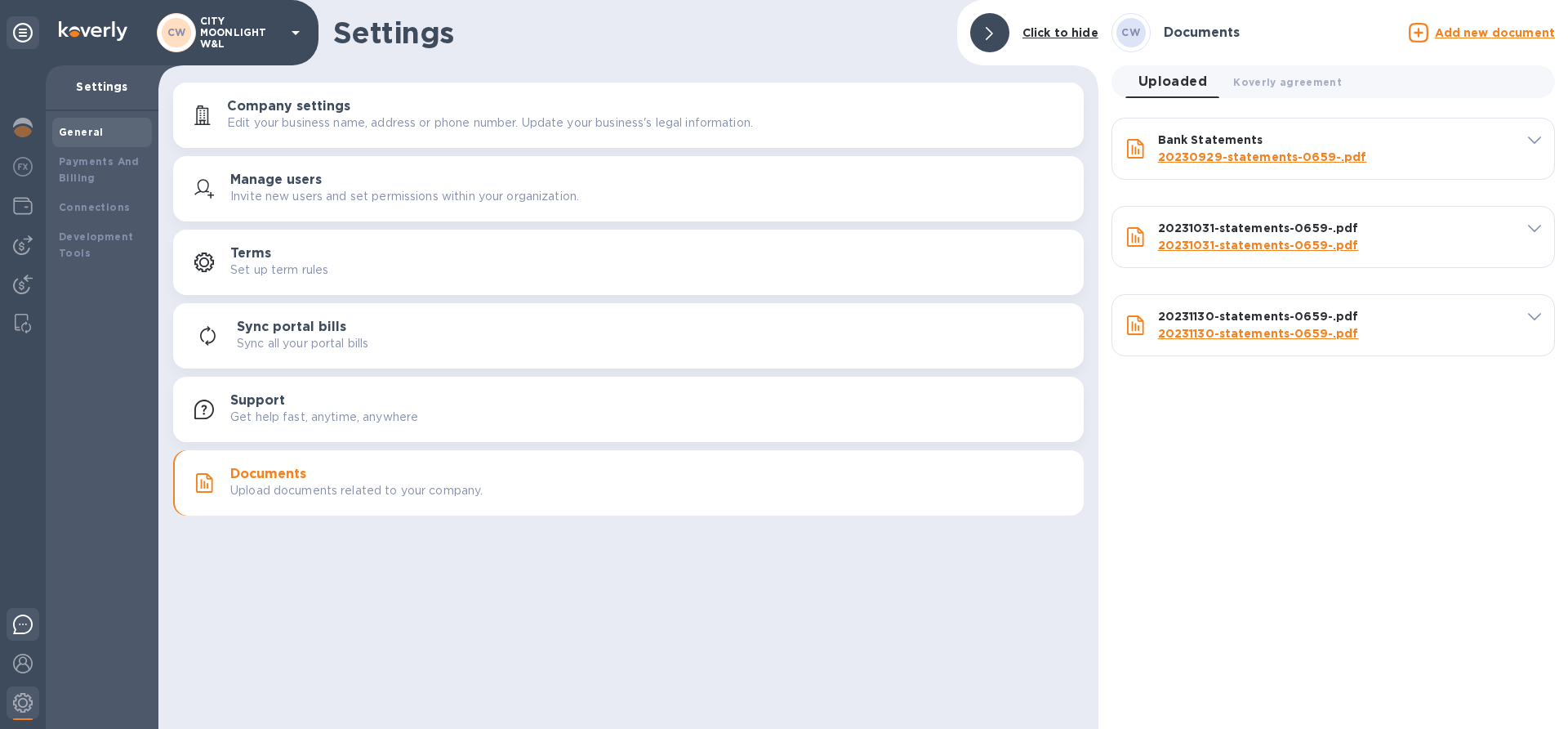
click at [24, 638] on div at bounding box center [23, 627] width 33 height 39
click at [24, 631] on img at bounding box center [22, 624] width 19 height 19
click at [17, 664] on img at bounding box center [22, 663] width 19 height 19
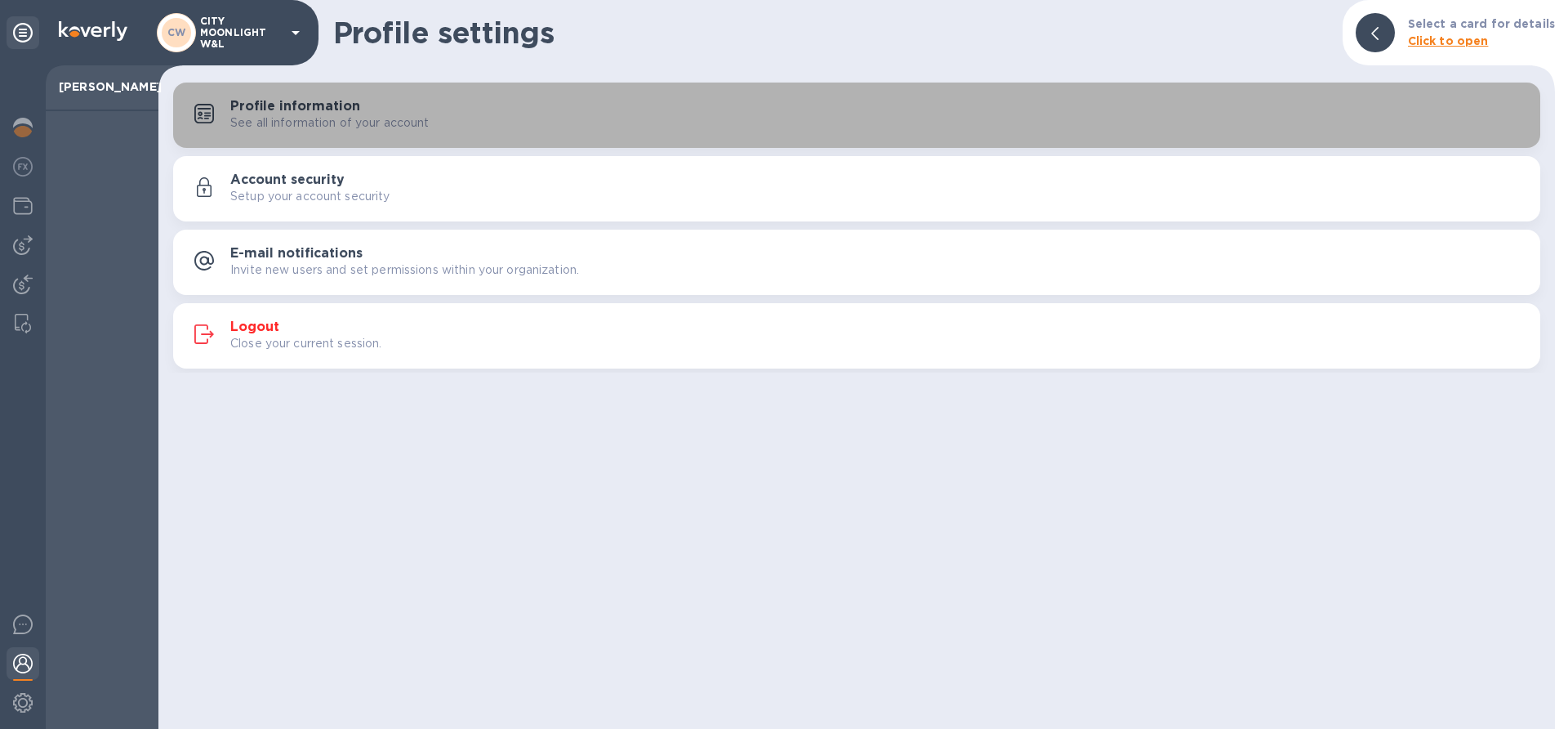
click at [380, 130] on p "See all information of your account" at bounding box center [329, 122] width 200 height 17
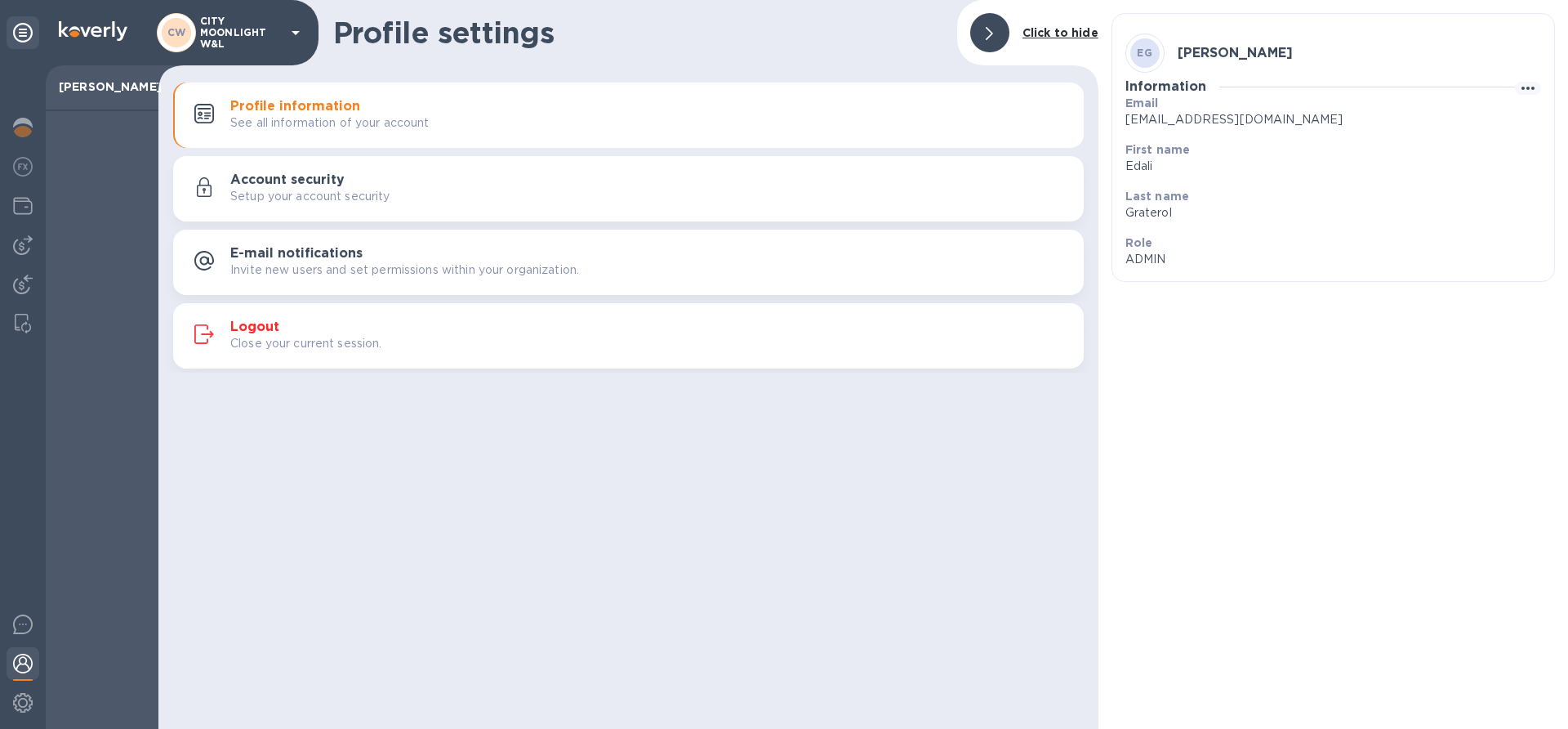
click at [21, 670] on img at bounding box center [22, 663] width 19 height 19
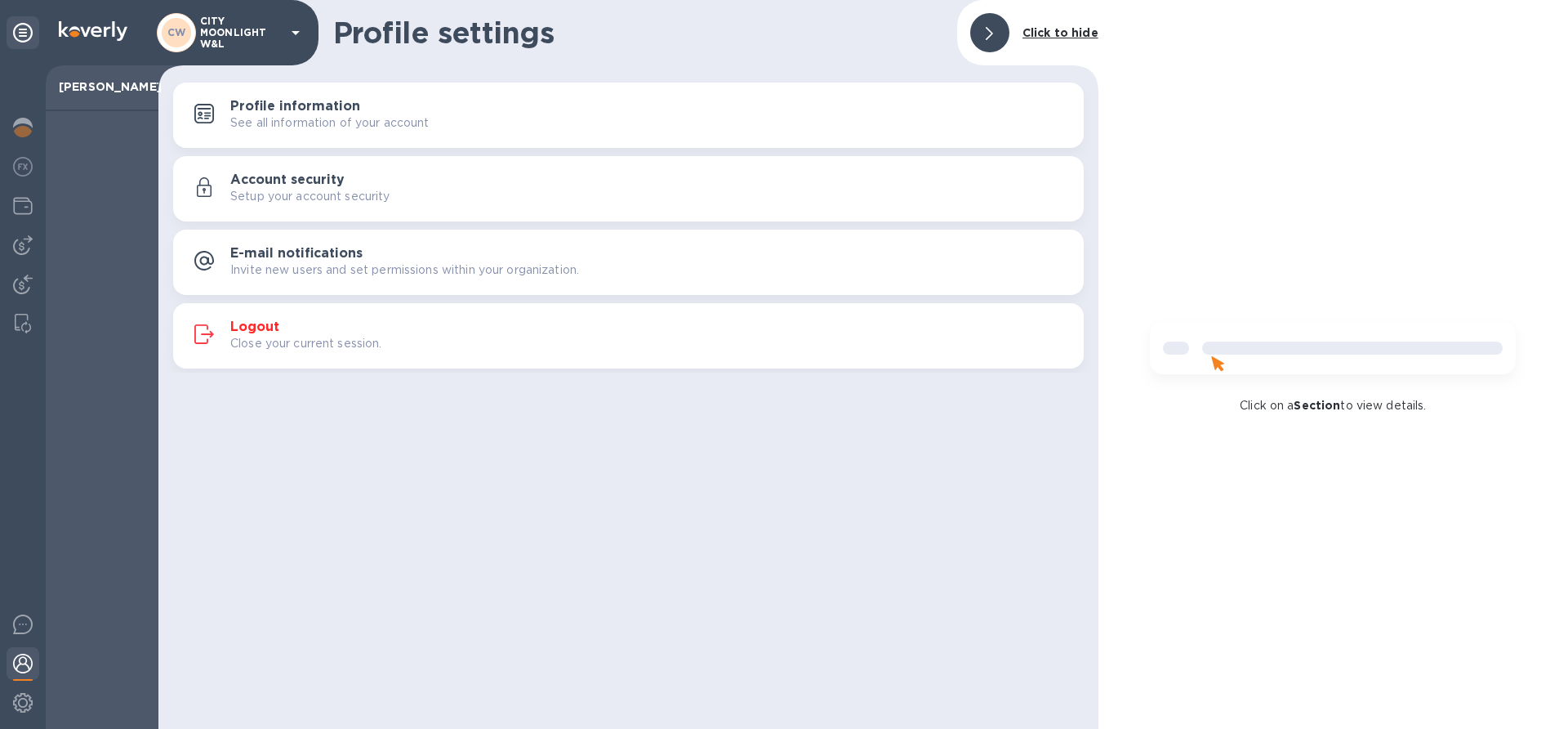
click at [337, 418] on div "Profile settings Click to hide Profile information See all information of your …" at bounding box center [628, 364] width 940 height 729
click at [24, 119] on img at bounding box center [22, 127] width 19 height 19
